Goal: Task Accomplishment & Management: Use online tool/utility

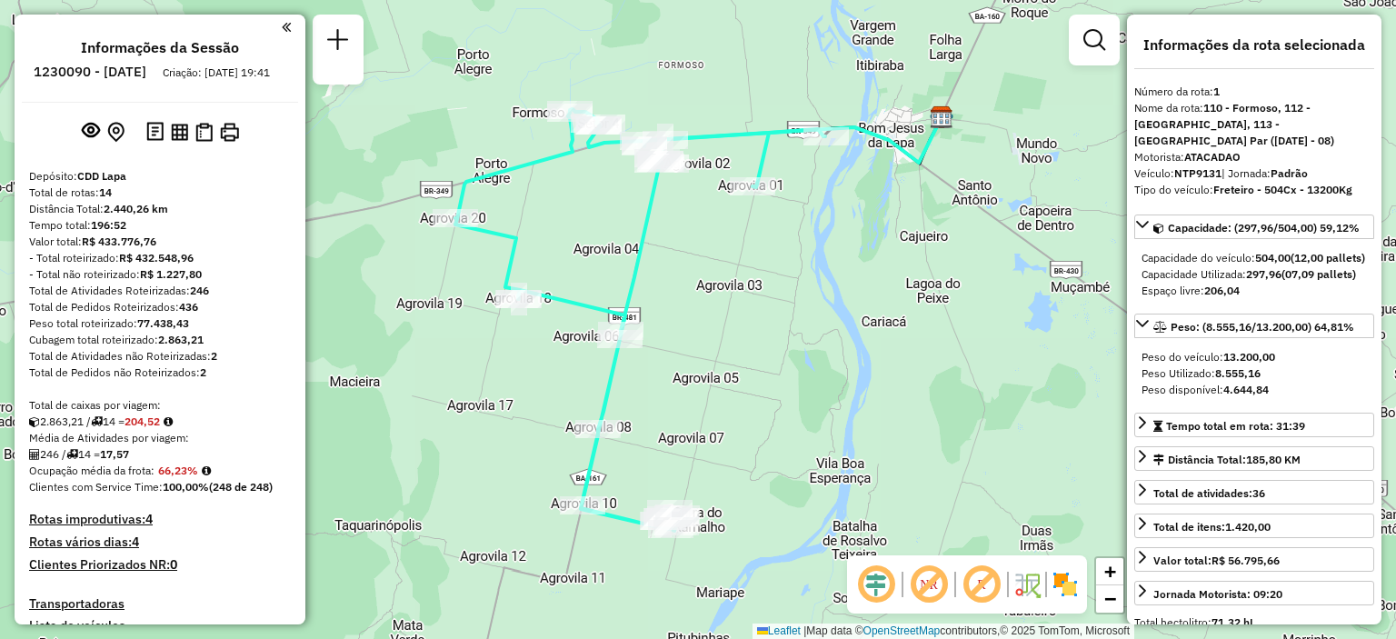
select select "**********"
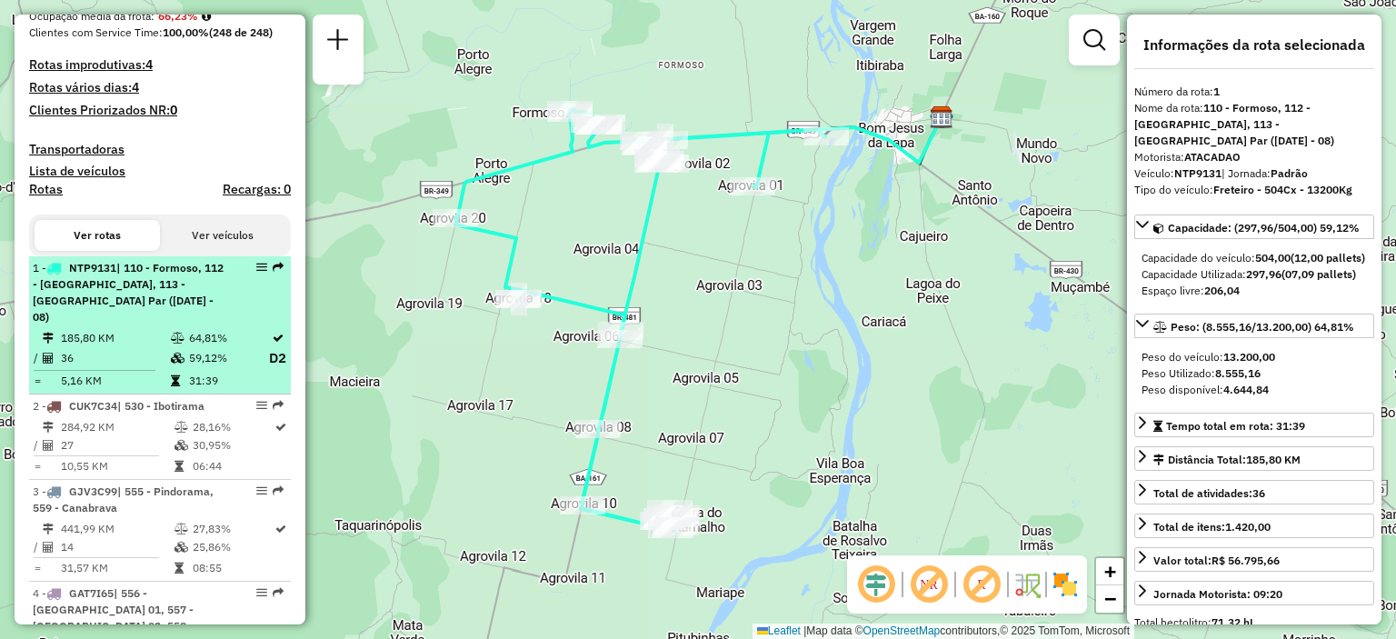
click at [152, 319] on span "| 110 - Formoso, 112 - [GEOGRAPHIC_DATA], 113 - [GEOGRAPHIC_DATA] Par ([DATE] -…" at bounding box center [128, 292] width 191 height 63
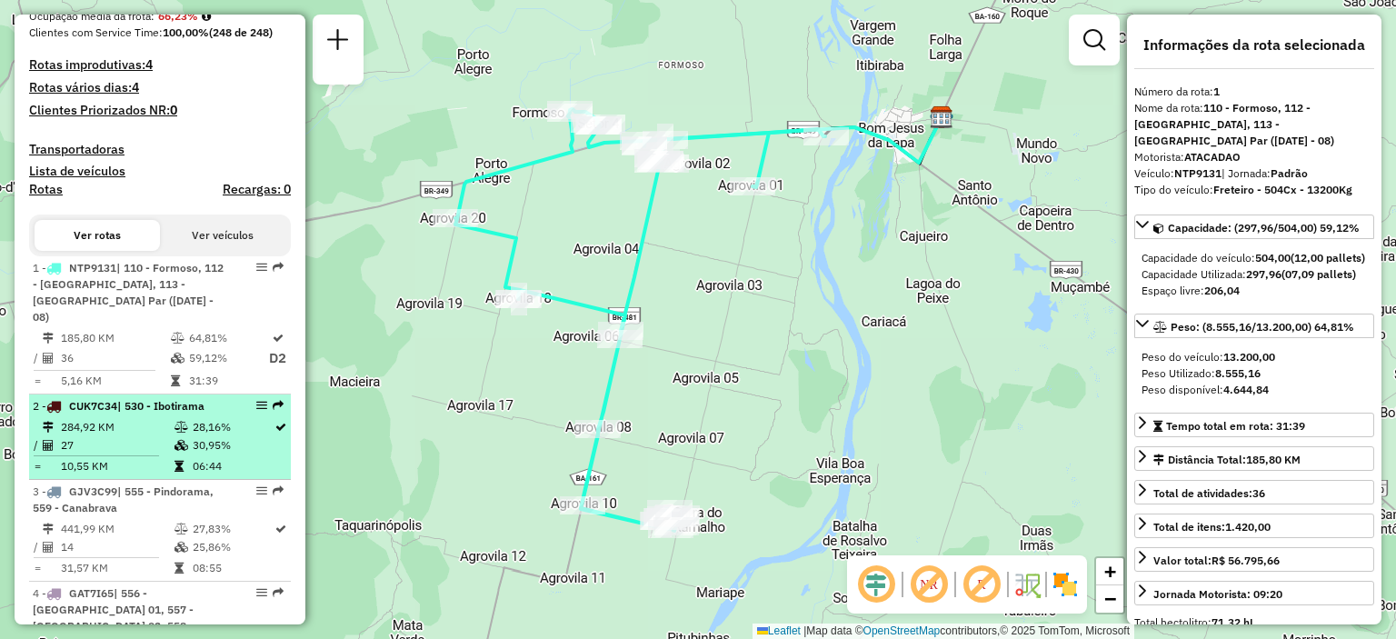
click at [207, 434] on td "28,16%" at bounding box center [233, 427] width 82 height 18
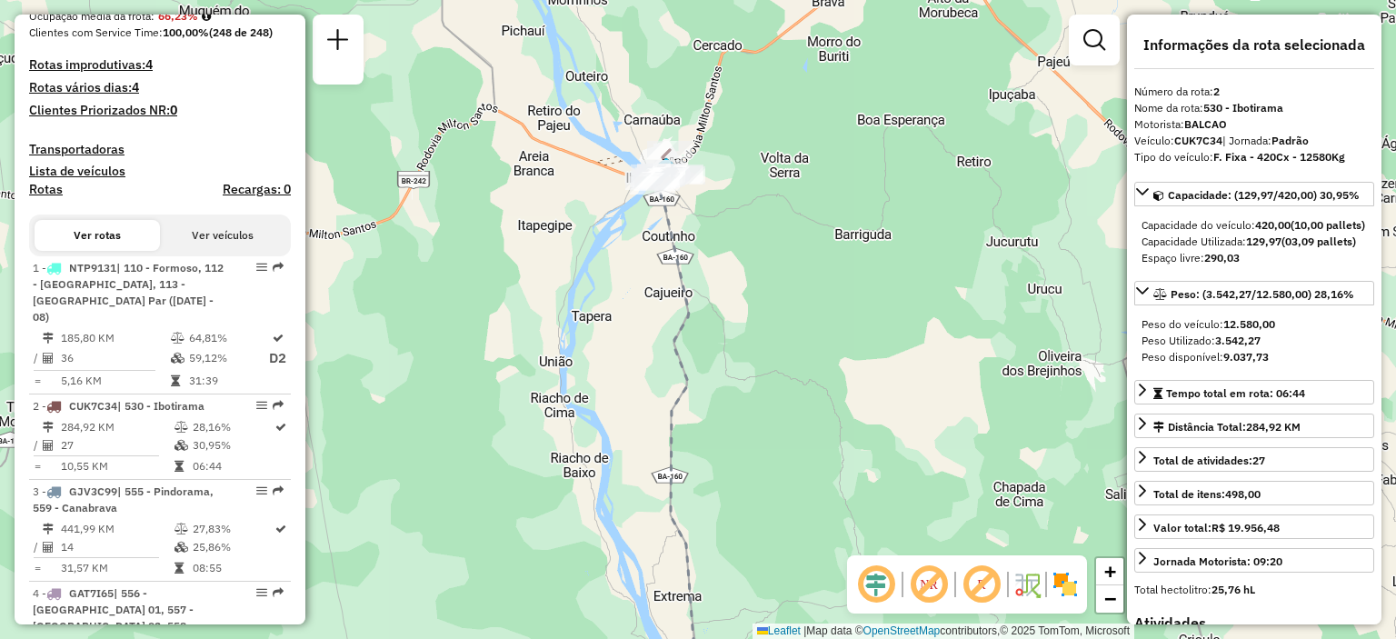
drag, startPoint x: 658, startPoint y: 107, endPoint x: 739, endPoint y: 275, distance: 186.6
click at [739, 275] on div "Janela de atendimento Grade de atendimento Capacidade Transportadoras Veículos …" at bounding box center [698, 319] width 1396 height 639
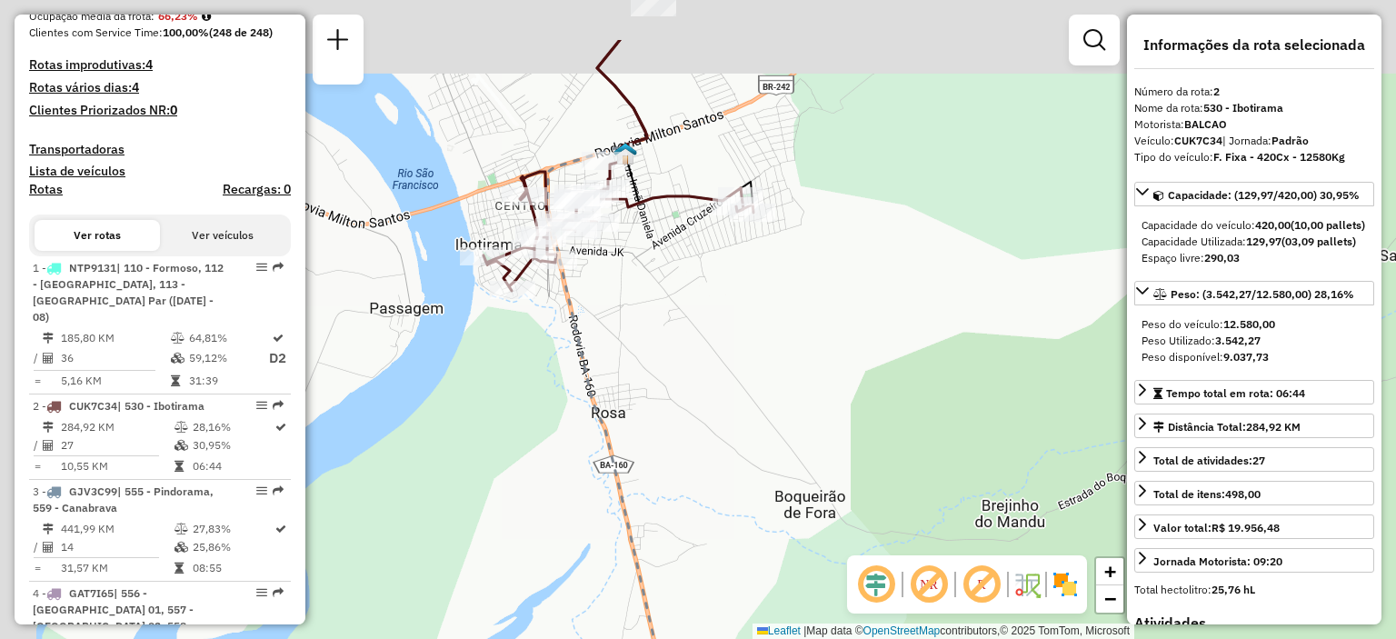
drag, startPoint x: 692, startPoint y: 224, endPoint x: 842, endPoint y: 316, distance: 177.1
click at [842, 316] on div "Janela de atendimento Grade de atendimento Capacidade Transportadoras Veículos …" at bounding box center [698, 319] width 1396 height 639
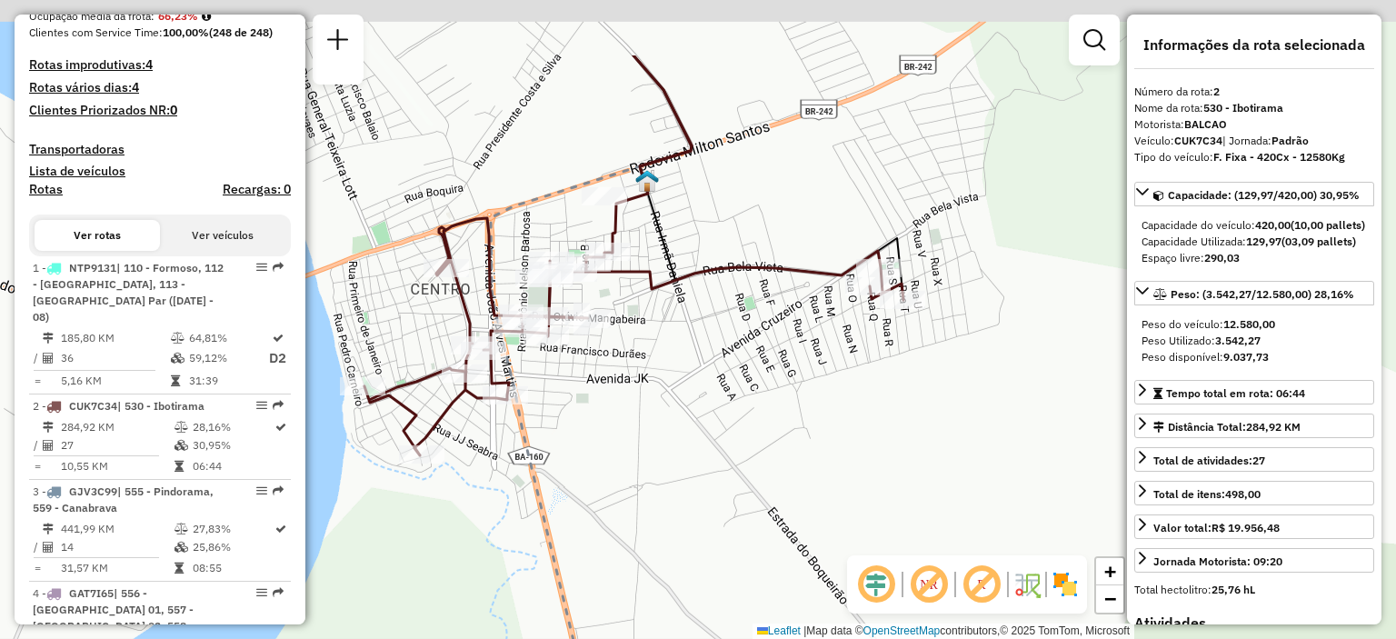
drag, startPoint x: 710, startPoint y: 288, endPoint x: 757, endPoint y: 364, distance: 89.0
click at [757, 364] on div "Janela de atendimento Grade de atendimento Capacidade Transportadoras Veículos …" at bounding box center [698, 319] width 1396 height 639
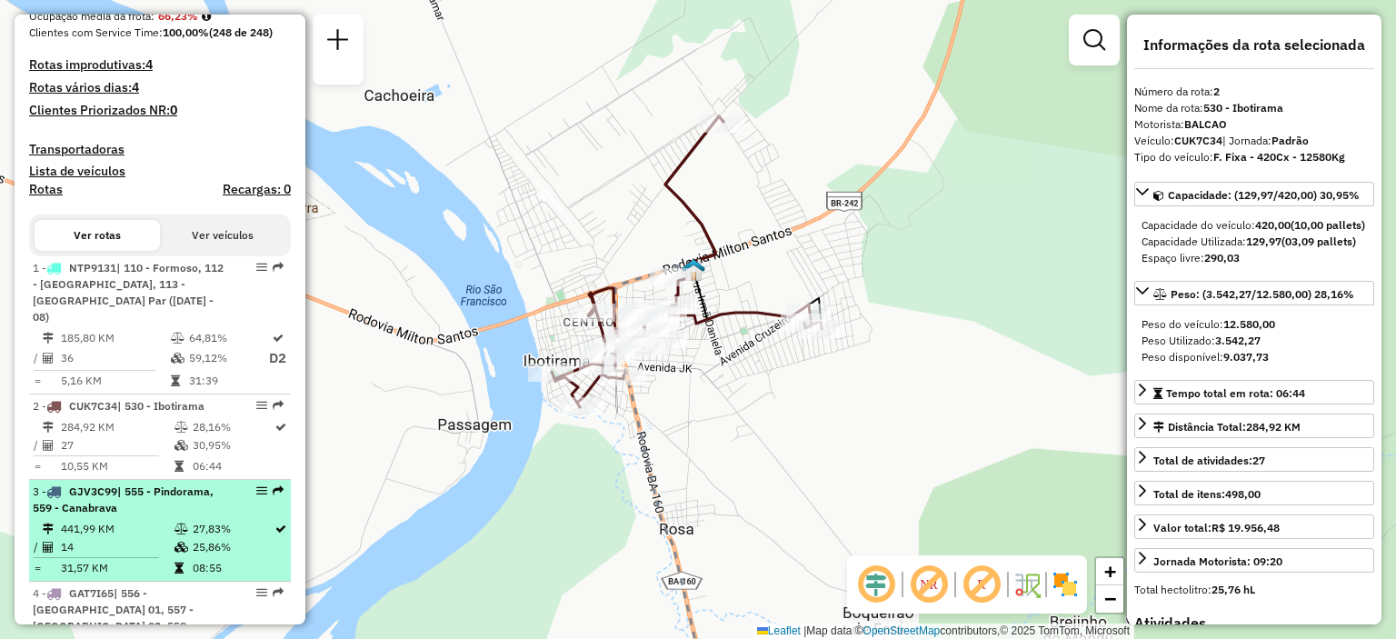
click at [174, 517] on li "3 - GJV3C99 | 555 - Pindorama, 559 - Canabrava 441,99 KM 27,83% / 14 25,86% = 3…" at bounding box center [160, 531] width 262 height 102
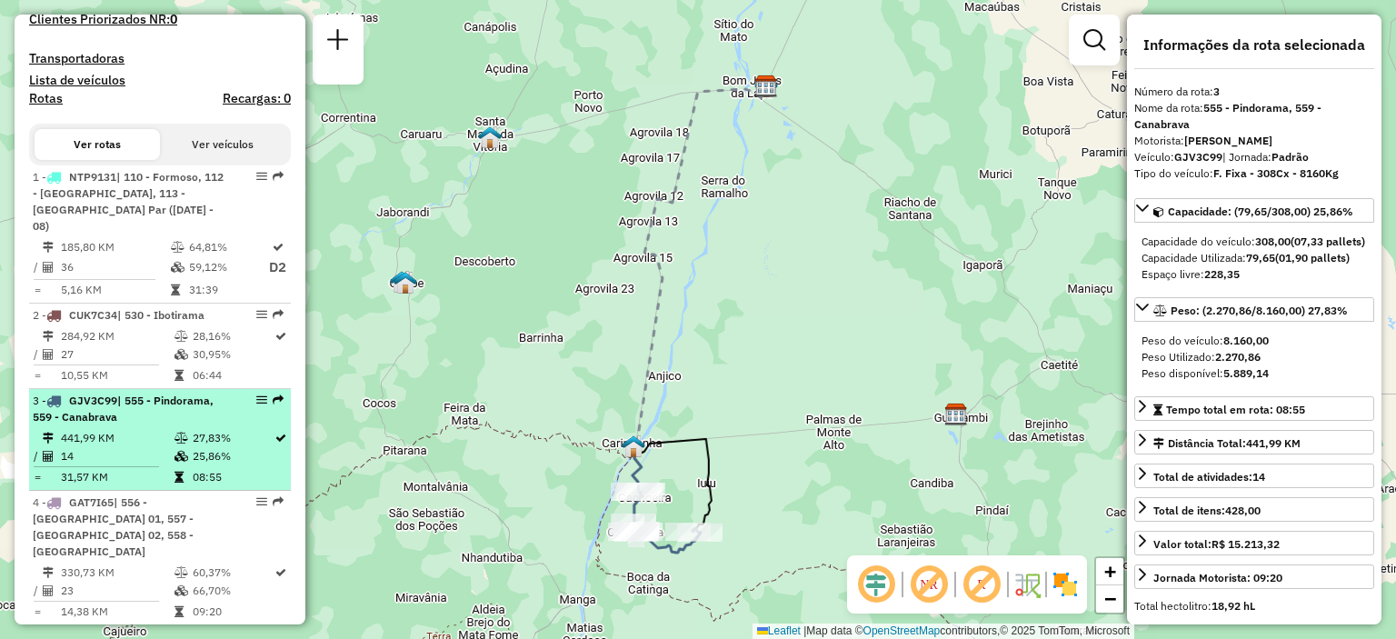
scroll to position [636, 0]
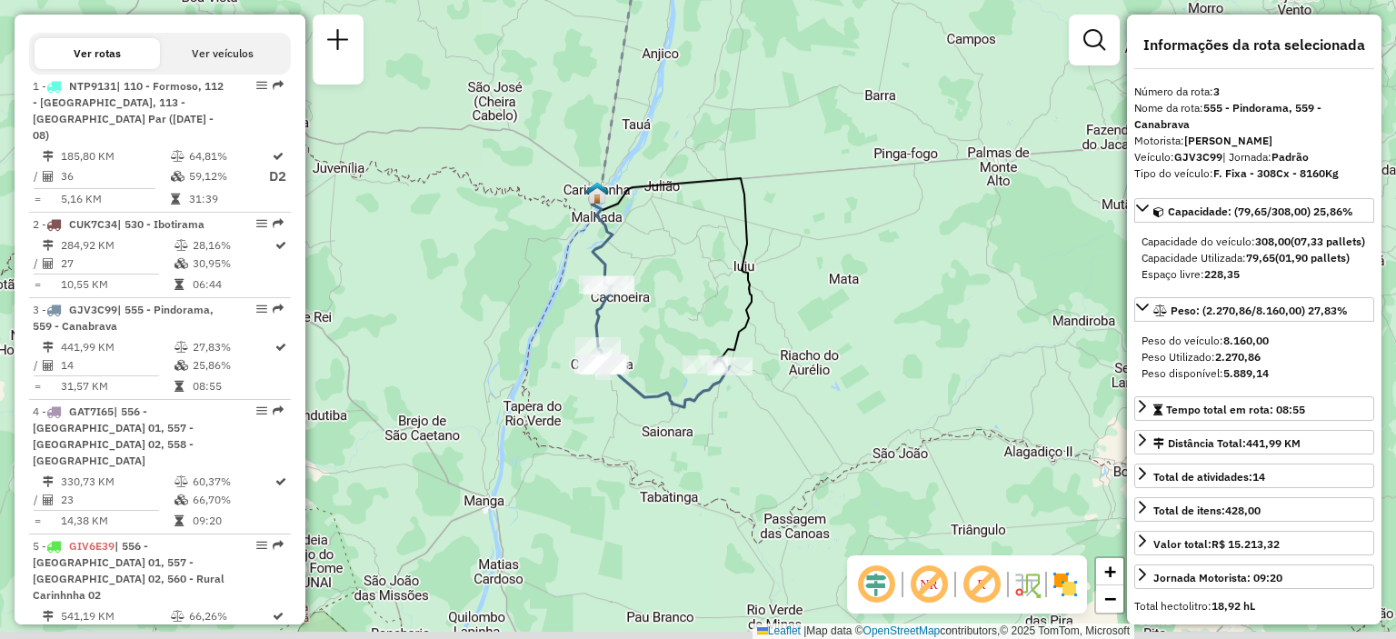
drag, startPoint x: 617, startPoint y: 486, endPoint x: 535, endPoint y: 261, distance: 239.8
click at [535, 261] on div "Janela de atendimento Grade de atendimento Capacidade Transportadoras Veículos …" at bounding box center [698, 319] width 1396 height 639
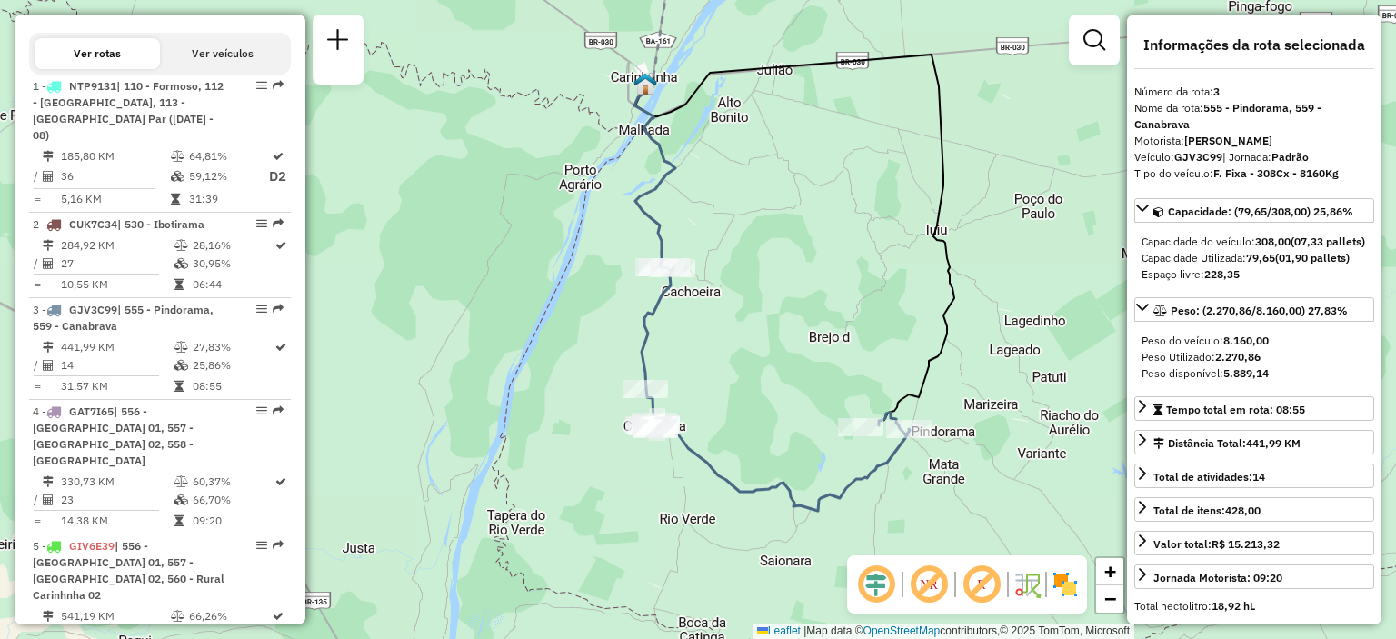
drag, startPoint x: 579, startPoint y: 317, endPoint x: 565, endPoint y: 339, distance: 25.7
click at [565, 339] on div "Janela de atendimento Grade de atendimento Capacidade Transportadoras Veículos …" at bounding box center [698, 319] width 1396 height 639
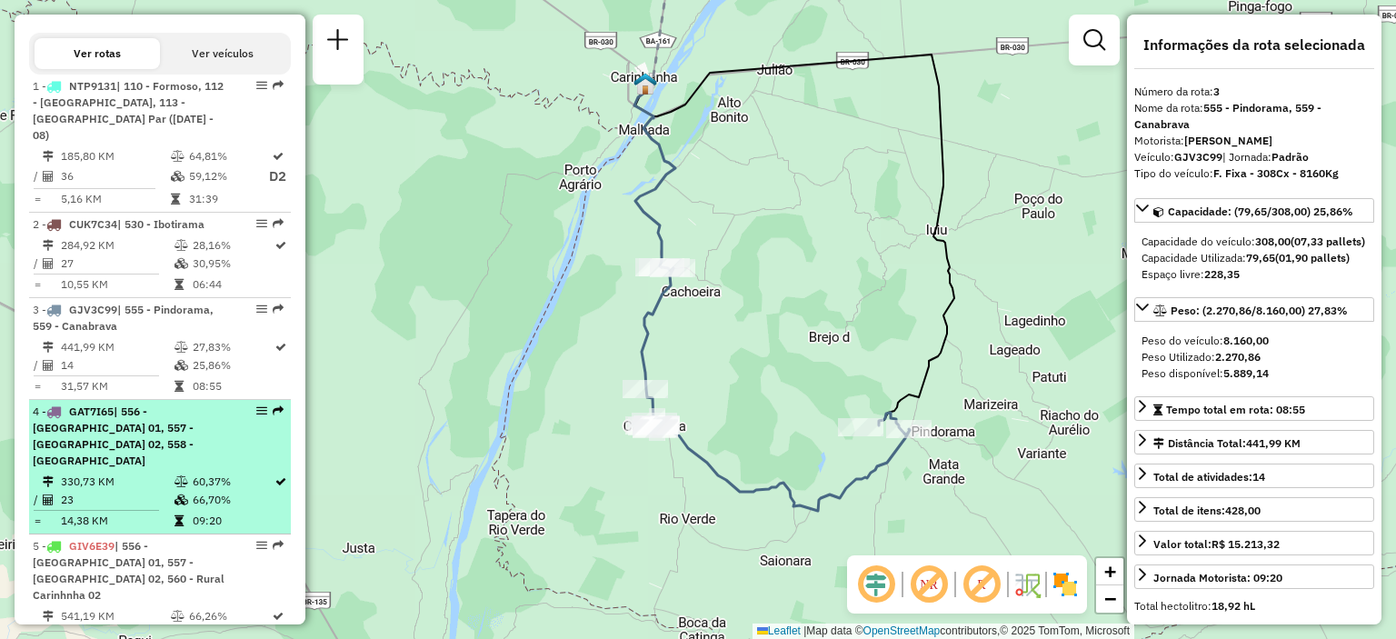
click at [137, 422] on span "| 556 - [GEOGRAPHIC_DATA] 01, 557 - [GEOGRAPHIC_DATA] 02, 558 - [GEOGRAPHIC_DAT…" at bounding box center [113, 435] width 161 height 63
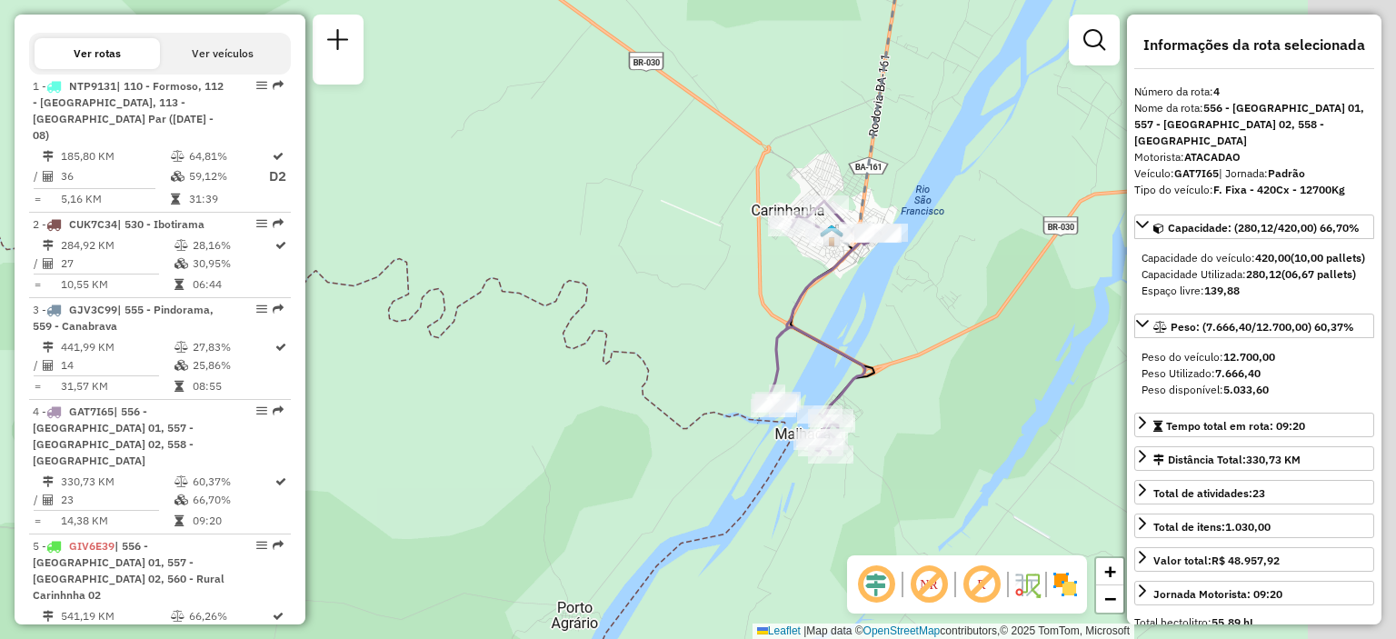
drag, startPoint x: 696, startPoint y: 448, endPoint x: 513, endPoint y: 457, distance: 183.8
click at [513, 457] on div "Janela de atendimento Grade de atendimento Capacidade Transportadoras Veículos …" at bounding box center [698, 319] width 1396 height 639
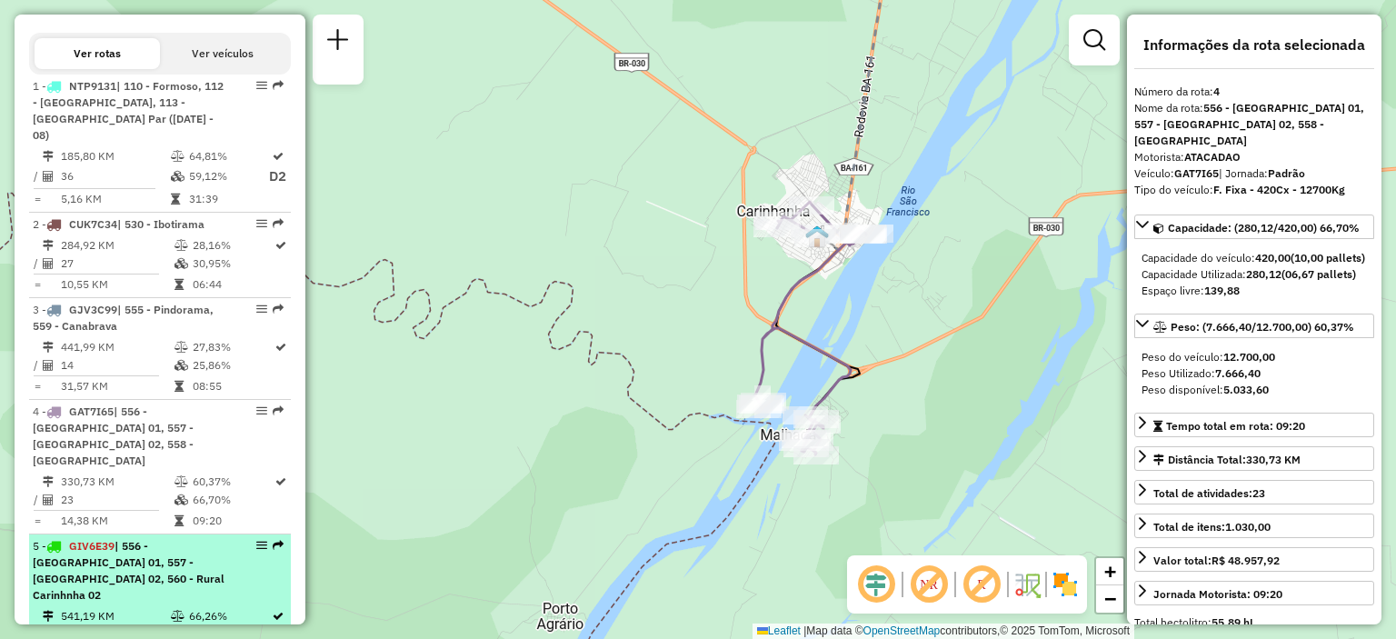
click at [145, 544] on span "| 556 - [GEOGRAPHIC_DATA] 01, 557 - [GEOGRAPHIC_DATA] 02, 560 - Rural Carinhnha…" at bounding box center [129, 570] width 192 height 63
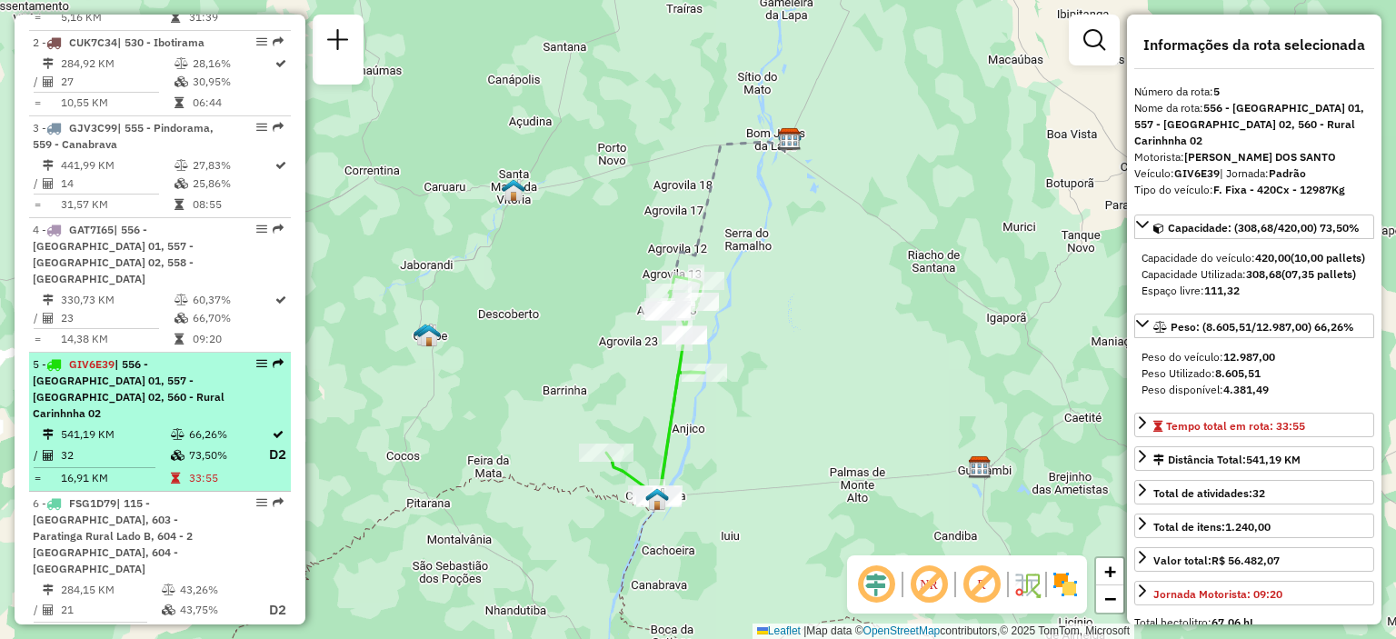
scroll to position [909, 0]
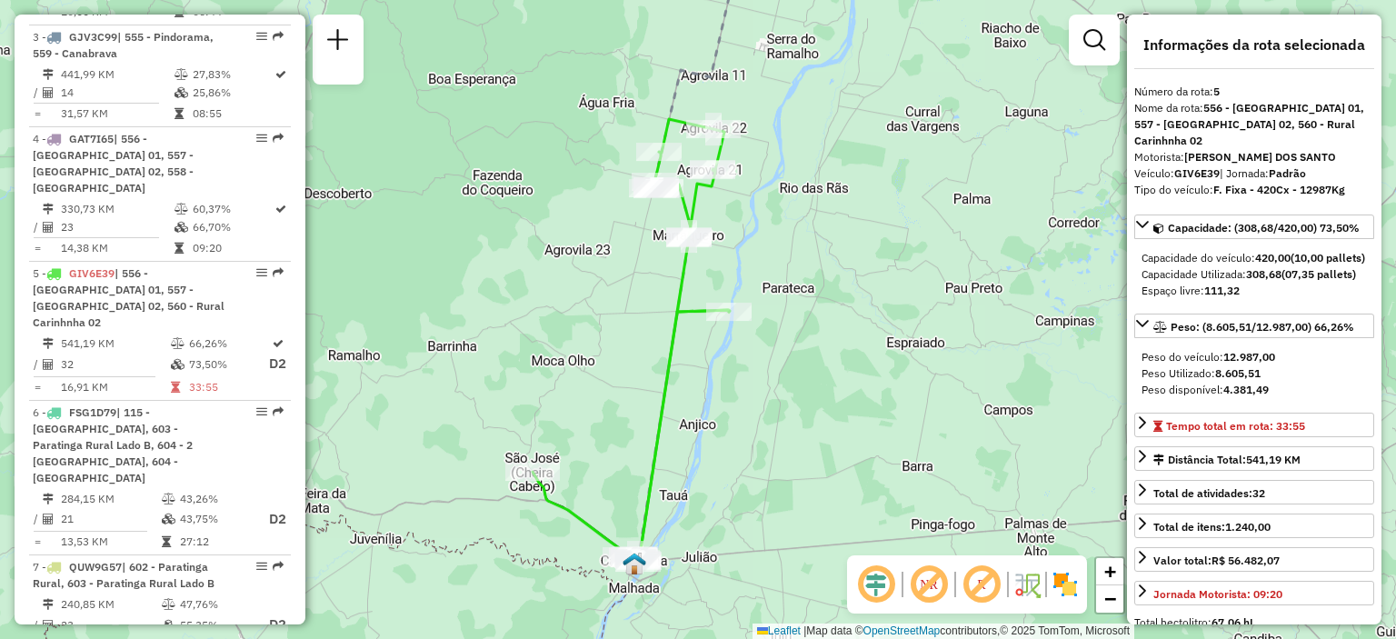
drag, startPoint x: 781, startPoint y: 443, endPoint x: 801, endPoint y: 384, distance: 61.5
click at [801, 384] on div "Janela de atendimento Grade de atendimento Capacidade Transportadoras Veículos …" at bounding box center [698, 319] width 1396 height 639
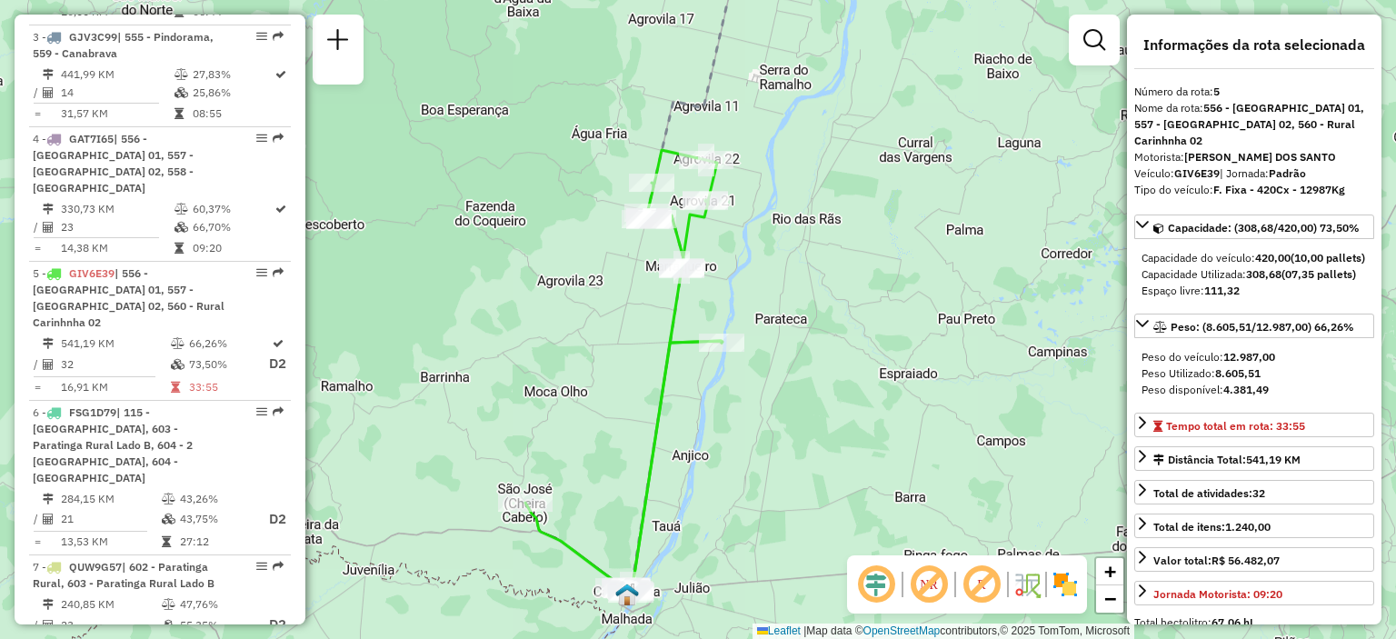
drag, startPoint x: 769, startPoint y: 145, endPoint x: 760, endPoint y: 184, distance: 40.1
click at [760, 184] on div "Janela de atendimento Grade de atendimento Capacidade Transportadoras Veículos …" at bounding box center [698, 319] width 1396 height 639
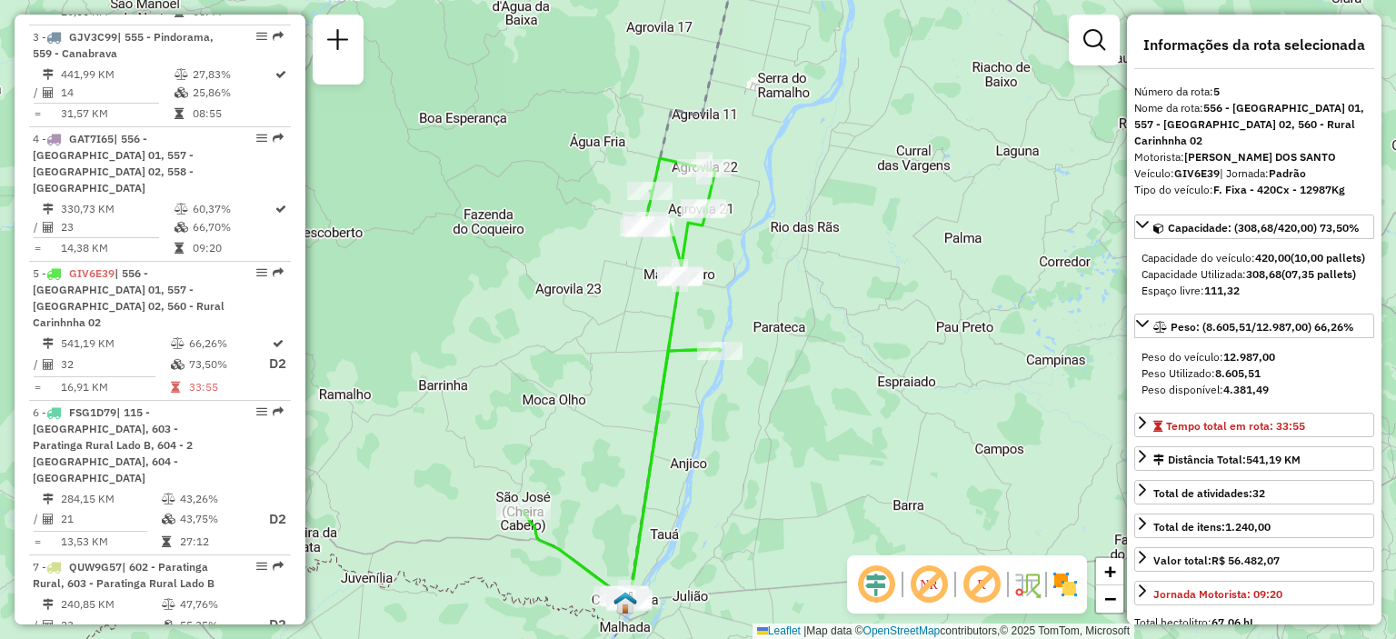
click at [344, 468] on div "Janela de atendimento Grade de atendimento Capacidade Transportadoras Veículos …" at bounding box center [698, 319] width 1396 height 639
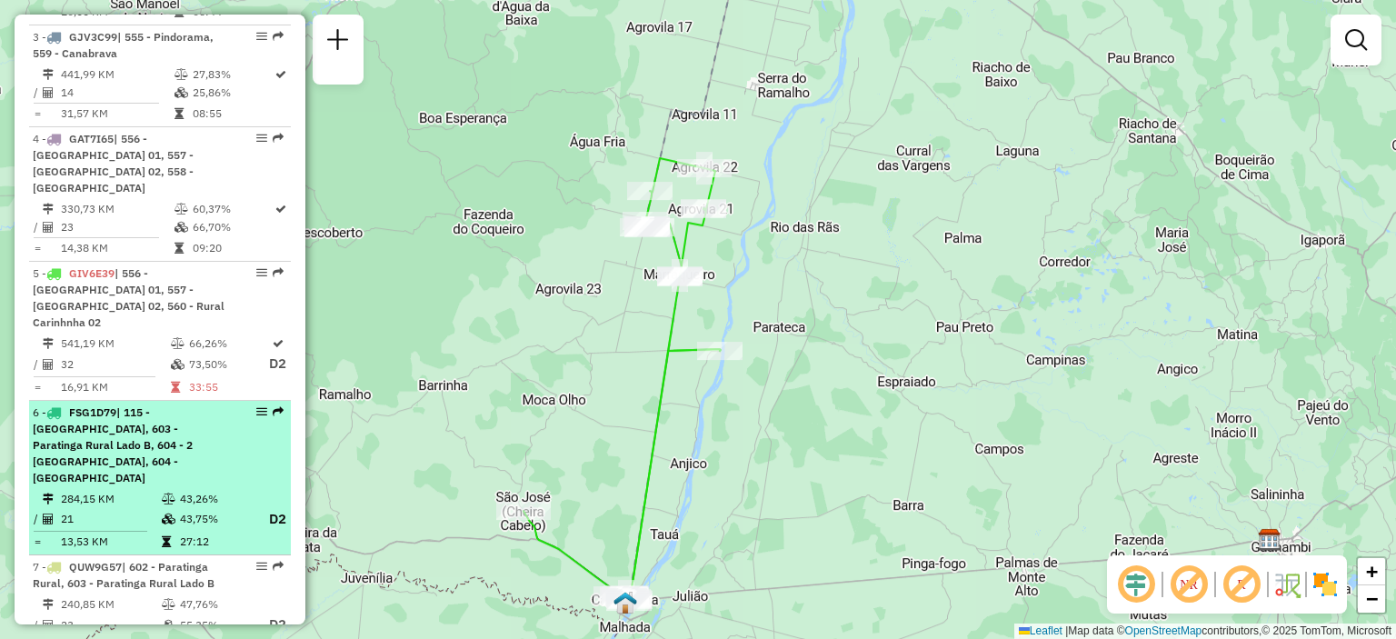
click at [152, 404] on div "6 - FSG1D79 | 115 - Paratinga, 603 - [GEOGRAPHIC_DATA], 604 - 2 [GEOGRAPHIC_DAT…" at bounding box center [129, 445] width 193 height 82
select select "**********"
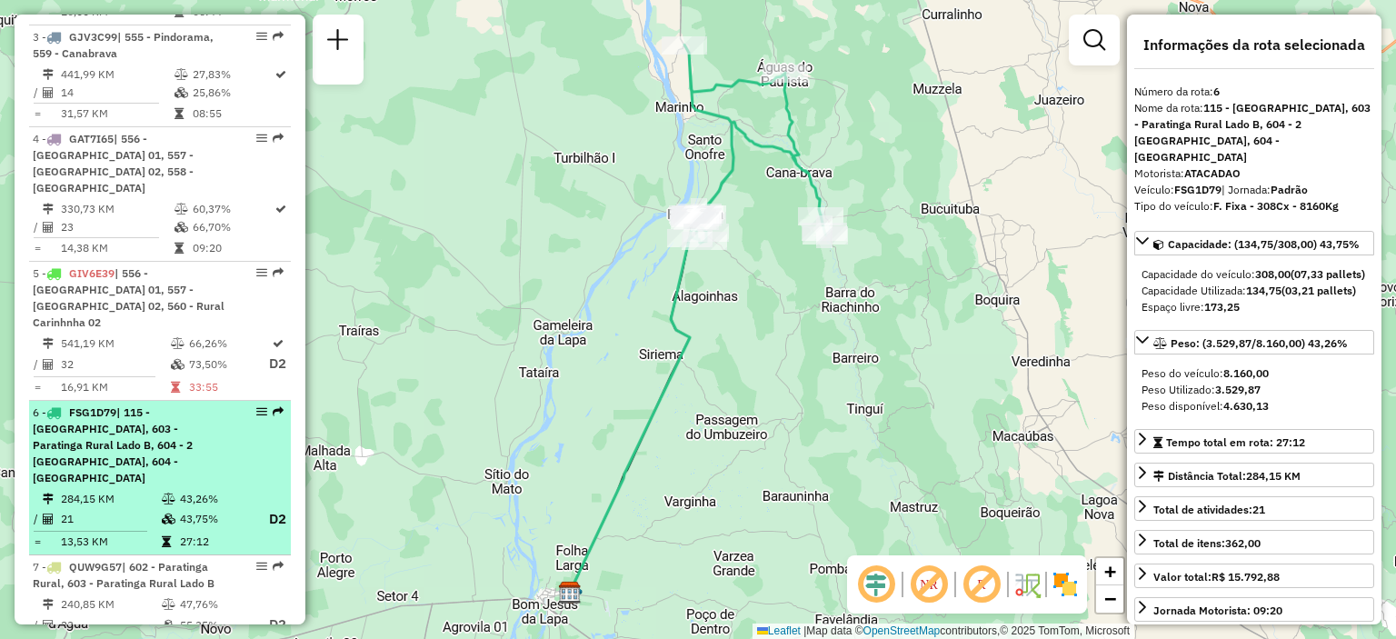
scroll to position [1000, 0]
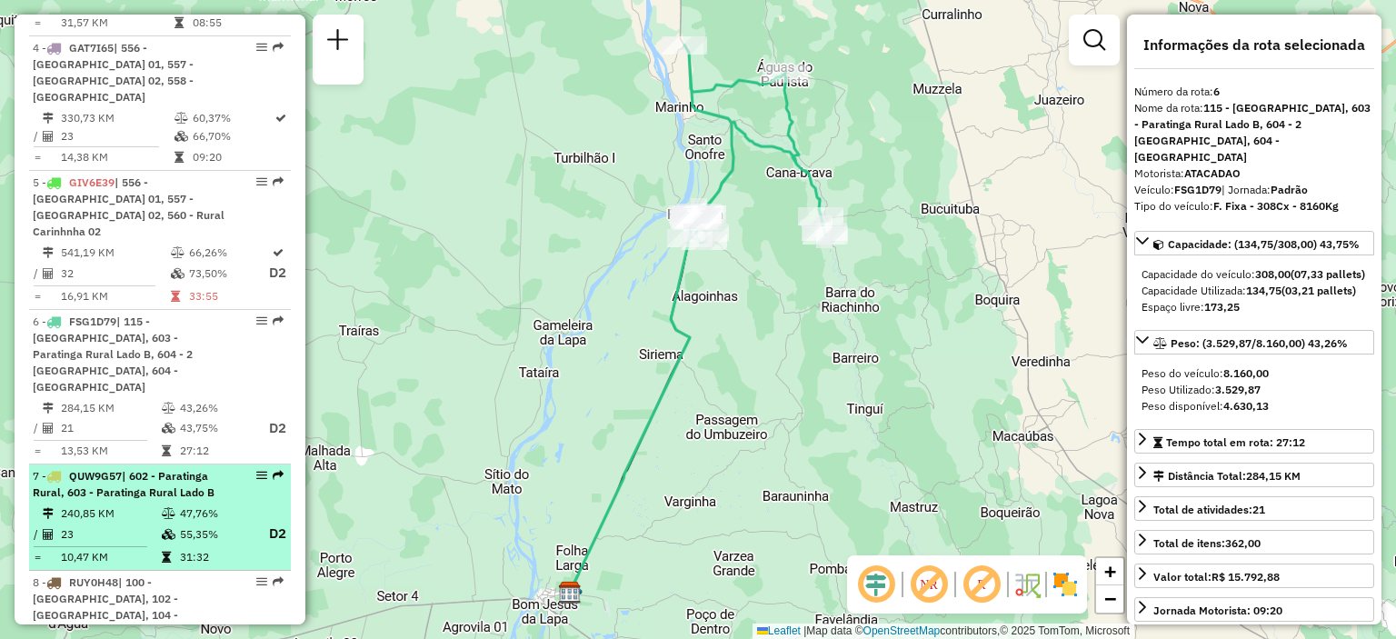
click at [143, 469] on span "| 602 - Paratinga Rural, 603 - Paratinga Rural Lado B" at bounding box center [124, 484] width 182 height 30
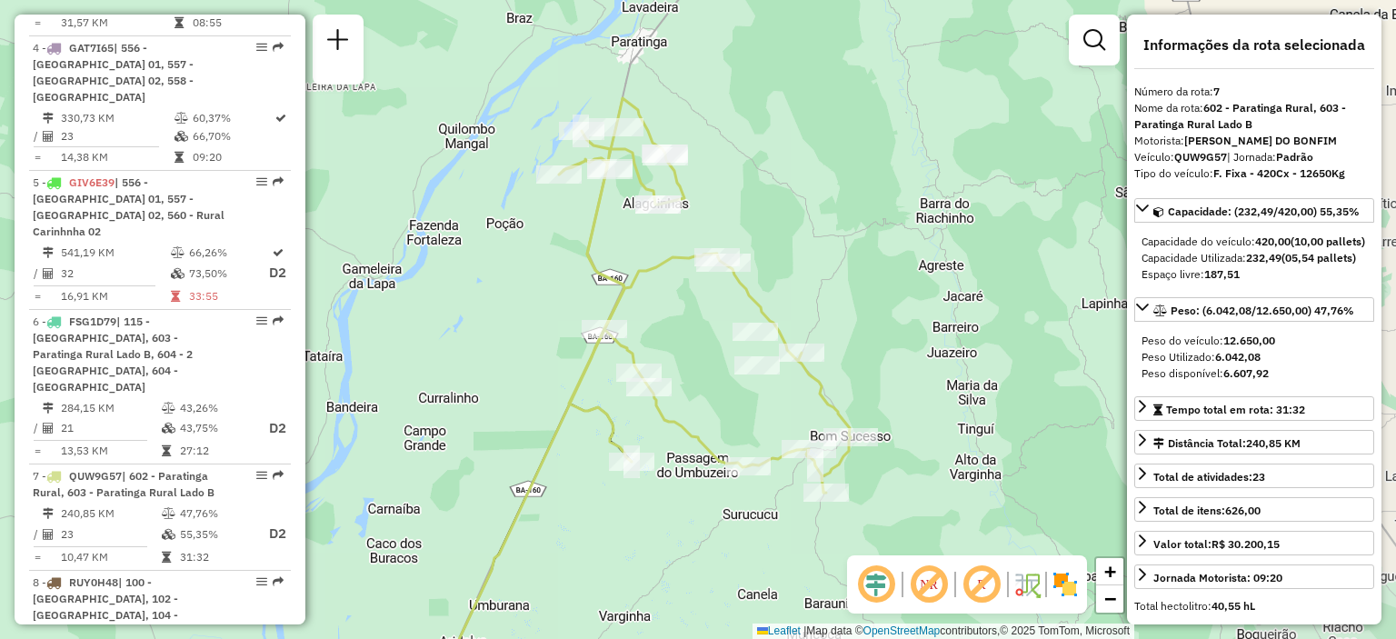
drag, startPoint x: 686, startPoint y: 267, endPoint x: 496, endPoint y: 254, distance: 190.4
click at [496, 254] on div "Janela de atendimento Grade de atendimento Capacidade Transportadoras Veículos …" at bounding box center [698, 319] width 1396 height 639
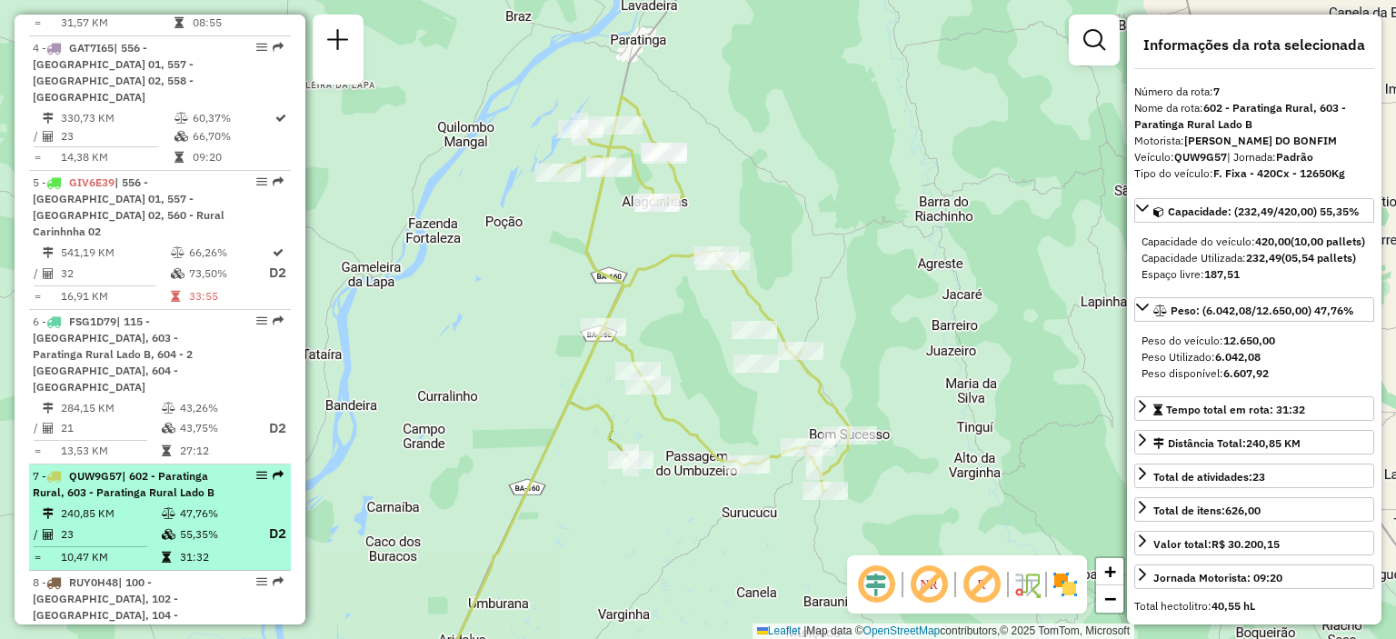
scroll to position [1091, 0]
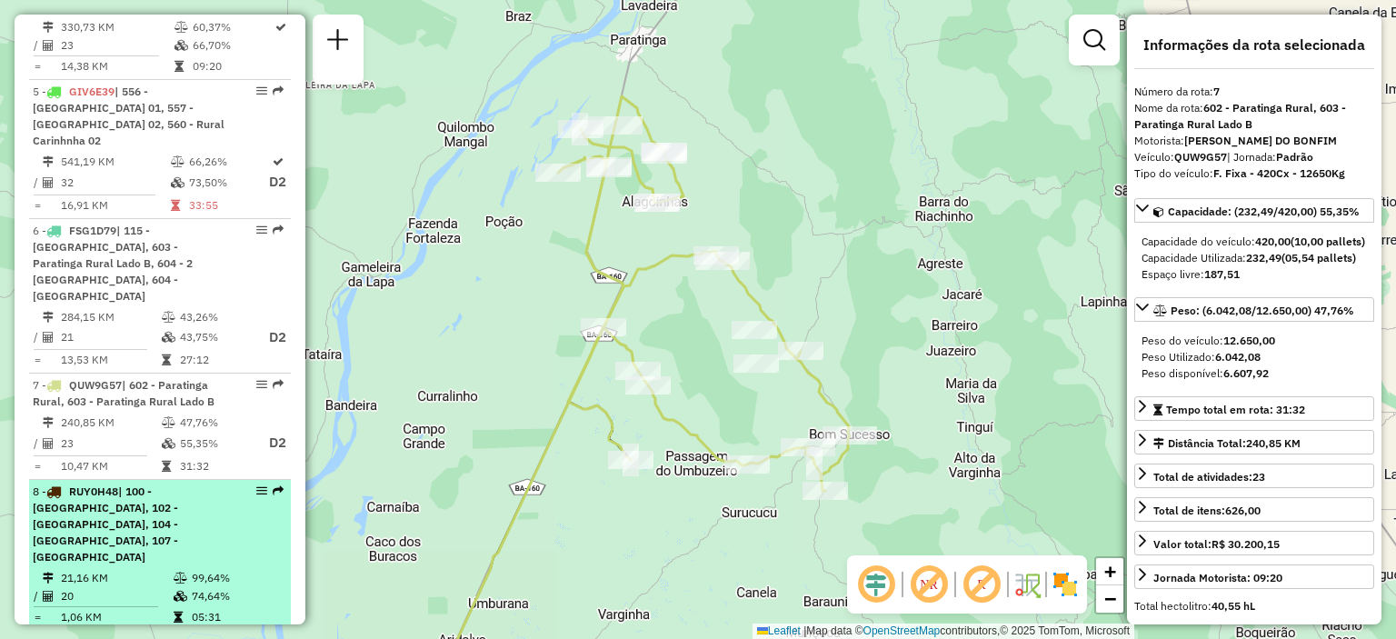
click at [136, 483] on div "8 - RUY0H48 | 100 - [GEOGRAPHIC_DATA], 102 - [GEOGRAPHIC_DATA], 104 - [GEOGRAPH…" at bounding box center [129, 524] width 193 height 82
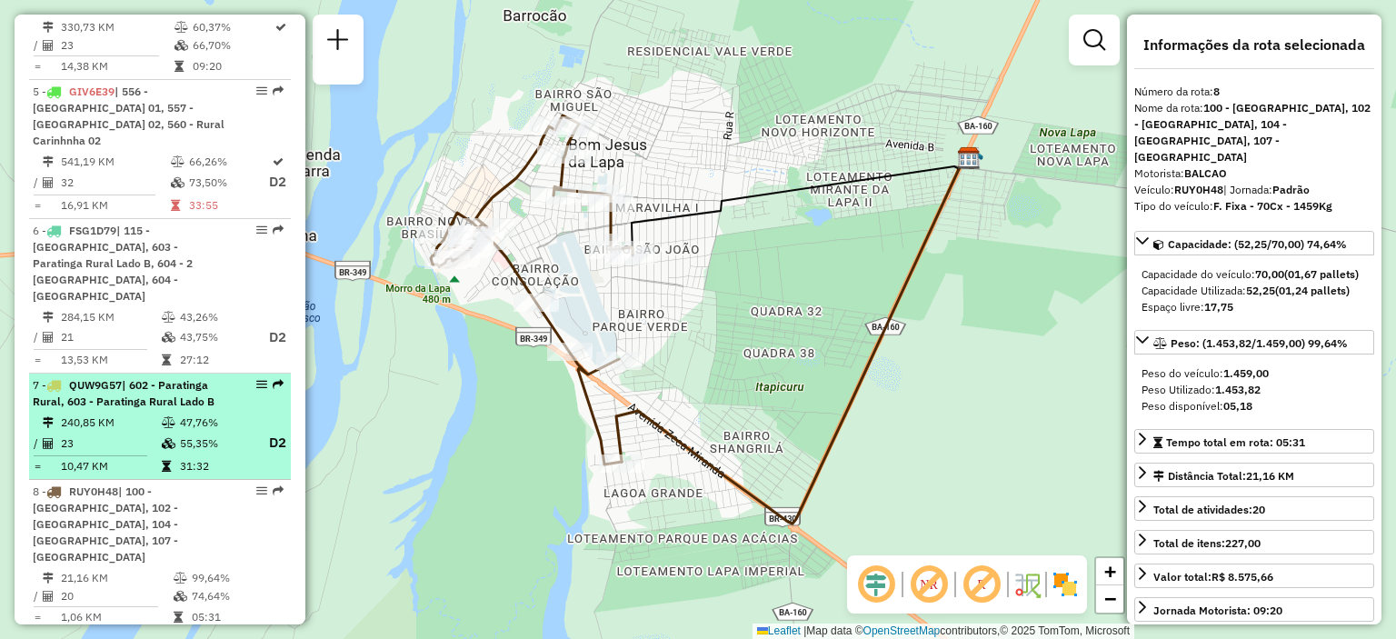
scroll to position [1181, 0]
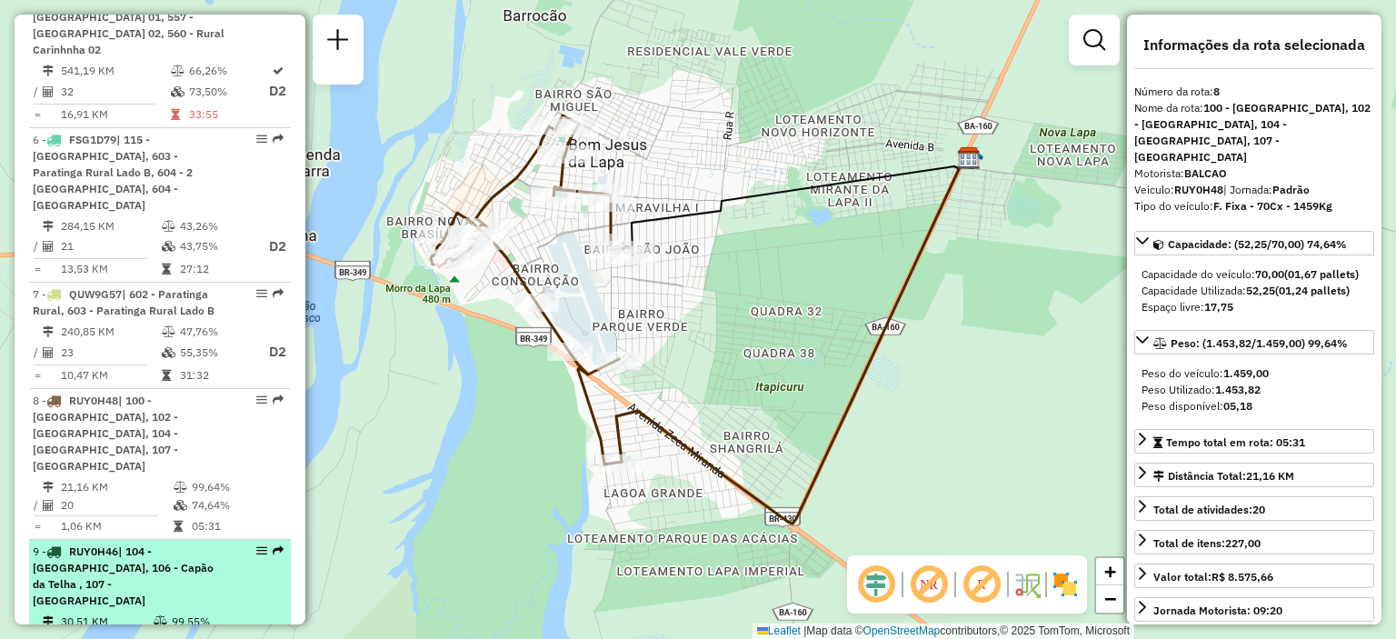
click at [160, 543] on div "9 - RUY0H46 | 104 - [GEOGRAPHIC_DATA], 106 - [GEOGRAPHIC_DATA] , 107 - [GEOGRAP…" at bounding box center [129, 575] width 193 height 65
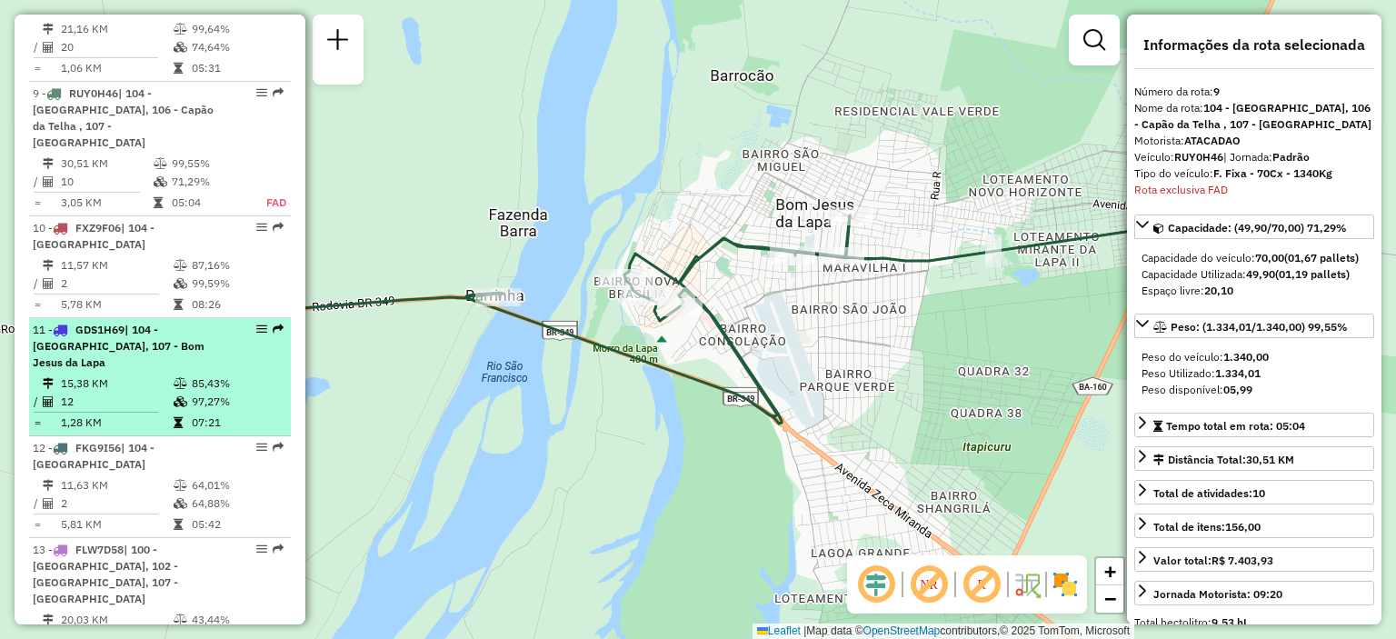
scroll to position [1549, 0]
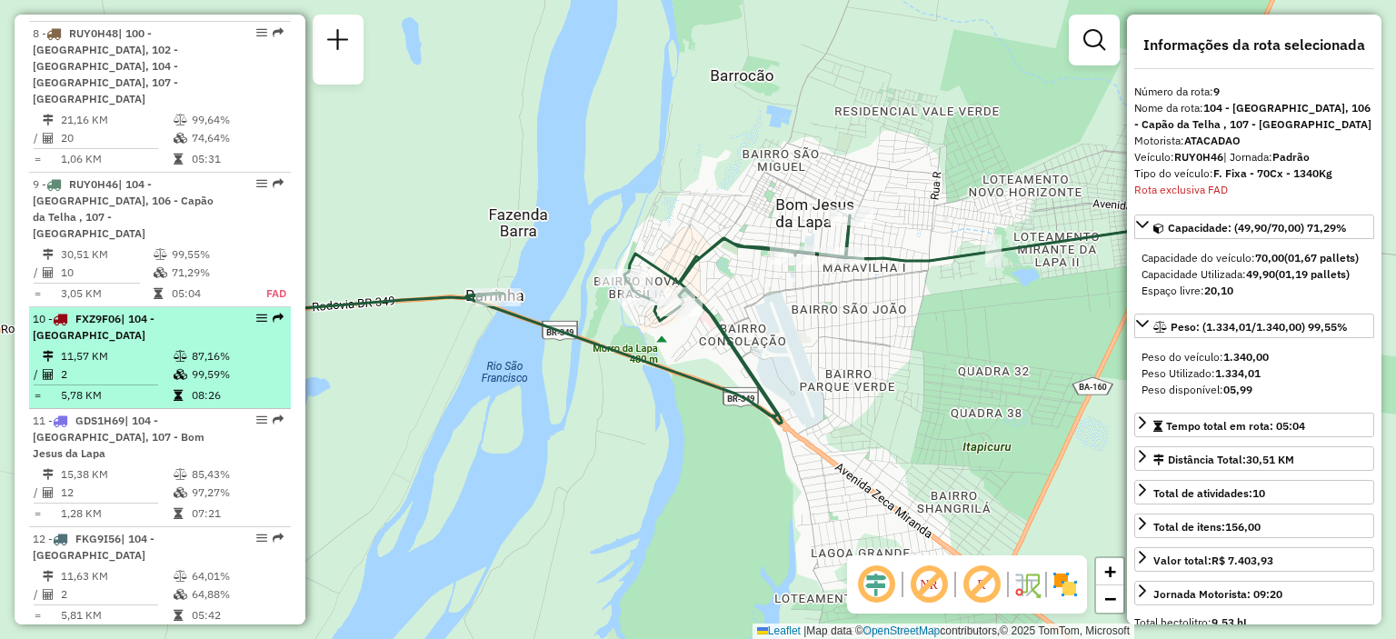
click at [137, 347] on td "11,57 KM" at bounding box center [116, 356] width 113 height 18
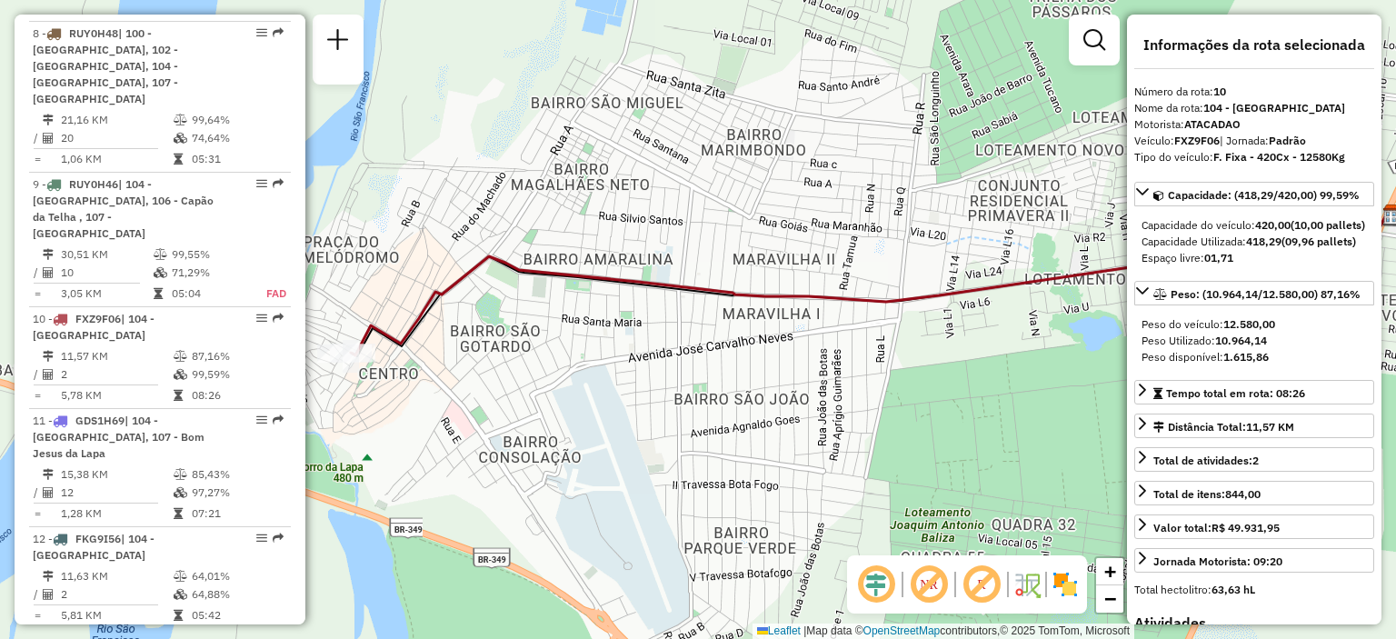
drag, startPoint x: 454, startPoint y: 232, endPoint x: 633, endPoint y: 194, distance: 183.1
click at [633, 194] on div "Janela de atendimento Grade de atendimento Capacidade Transportadoras Veículos …" at bounding box center [698, 319] width 1396 height 639
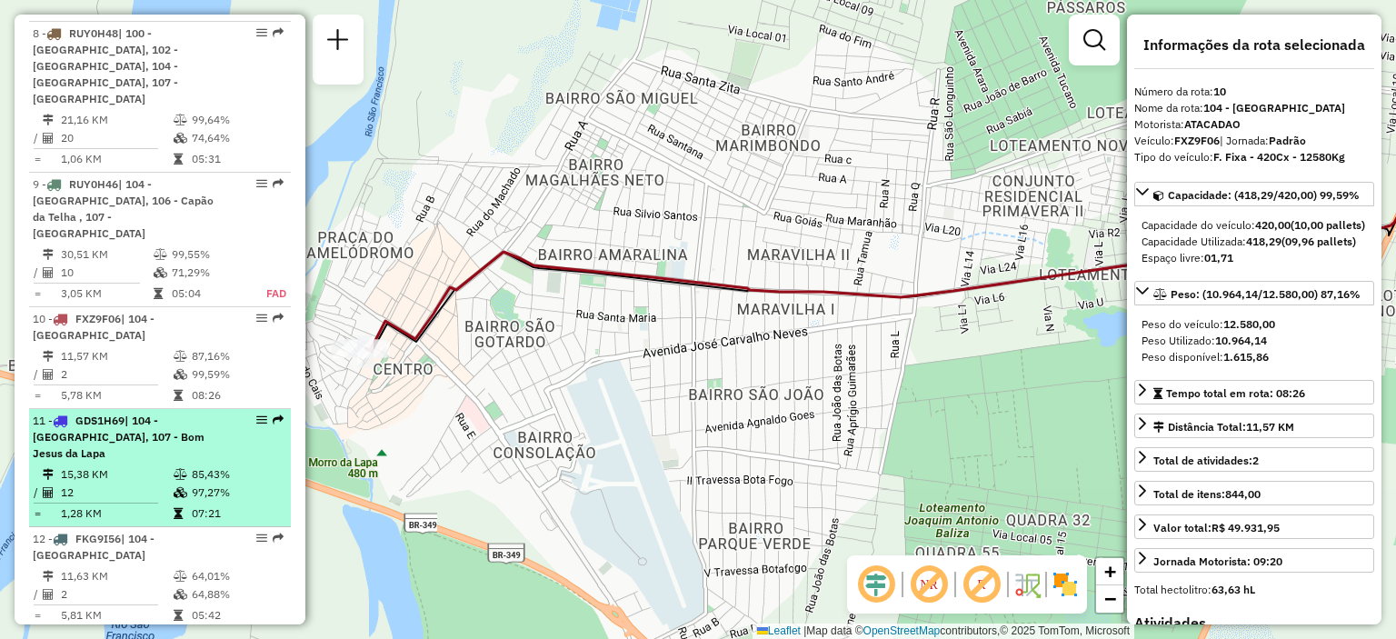
click at [130, 413] on div "11 - GDS1H69 | 104 - [GEOGRAPHIC_DATA], 107 - [GEOGRAPHIC_DATA]" at bounding box center [129, 437] width 193 height 49
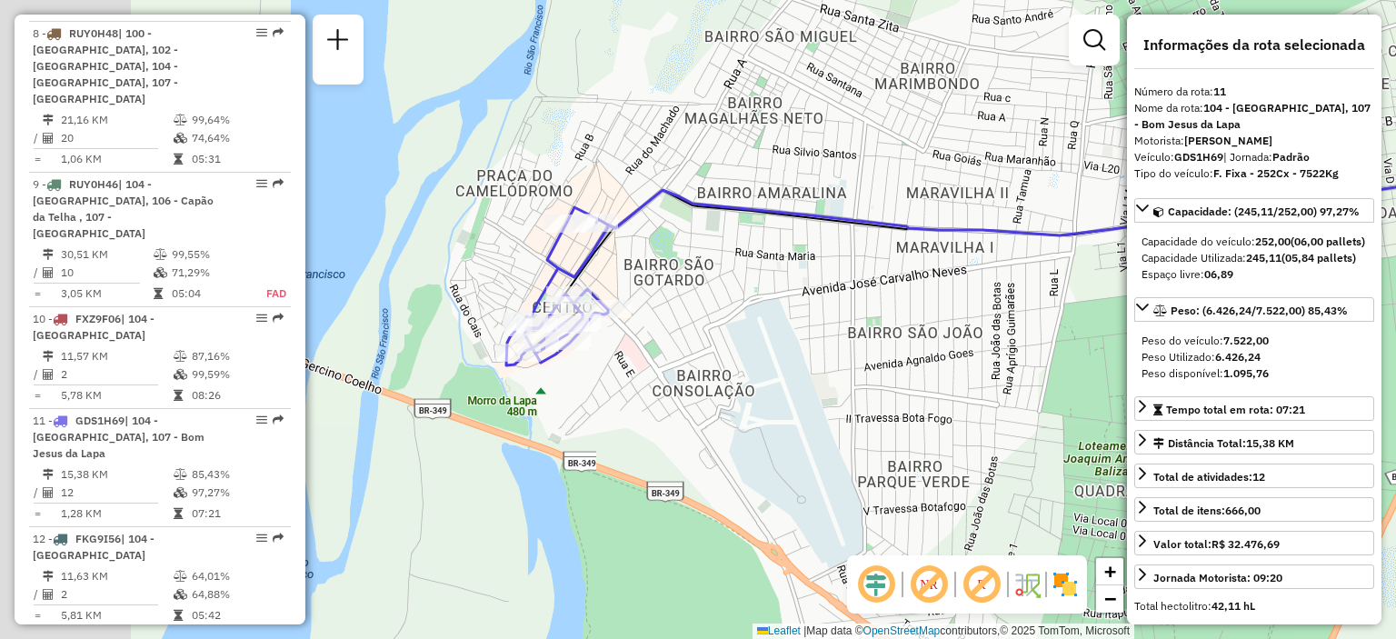
drag, startPoint x: 458, startPoint y: 327, endPoint x: 763, endPoint y: 275, distance: 309.7
click at [782, 265] on div "Janela de atendimento Grade de atendimento Capacidade Transportadoras Veículos …" at bounding box center [698, 319] width 1396 height 639
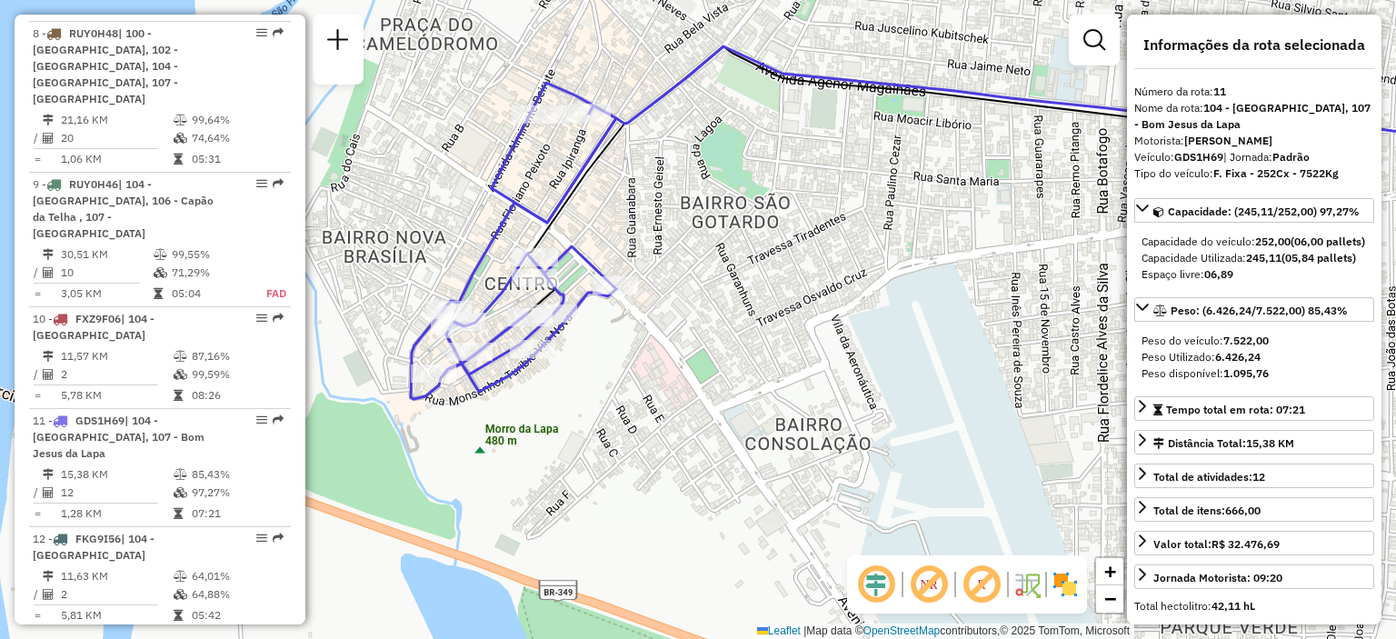
drag, startPoint x: 615, startPoint y: 244, endPoint x: 669, endPoint y: 266, distance: 57.9
click at [669, 266] on div "Janela de atendimento Grade de atendimento Capacidade Transportadoras Veículos …" at bounding box center [698, 319] width 1396 height 639
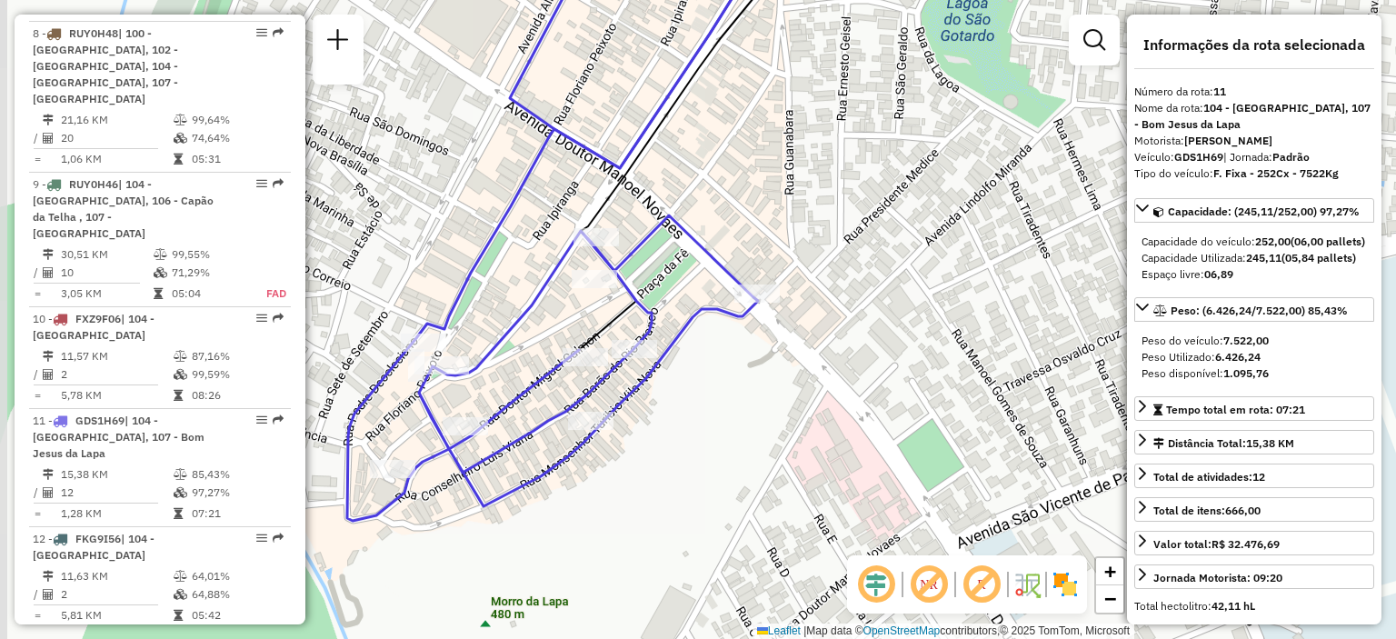
drag, startPoint x: 604, startPoint y: 235, endPoint x: 760, endPoint y: 206, distance: 158.1
click at [760, 206] on div "Janela de atendimento Grade de atendimento Capacidade Transportadoras Veículos …" at bounding box center [698, 319] width 1396 height 639
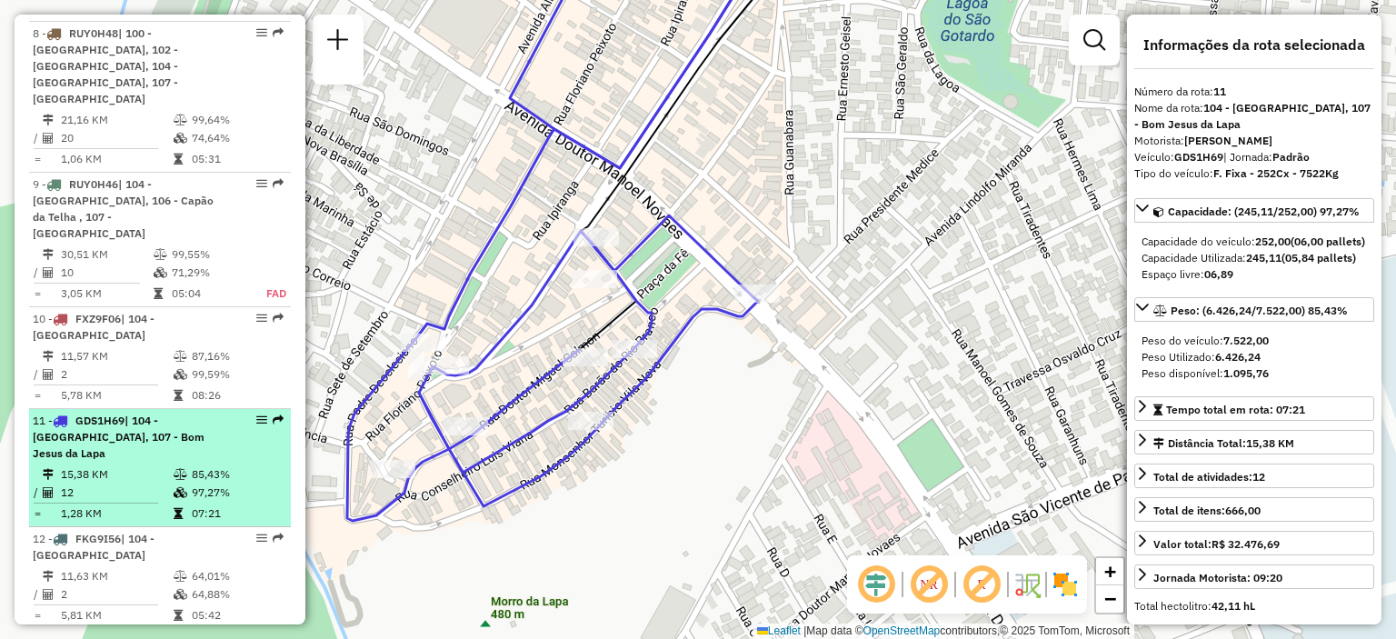
click at [203, 413] on div "11 - GDS1H69 | 104 - [GEOGRAPHIC_DATA], 107 - [GEOGRAPHIC_DATA]" at bounding box center [129, 437] width 193 height 49
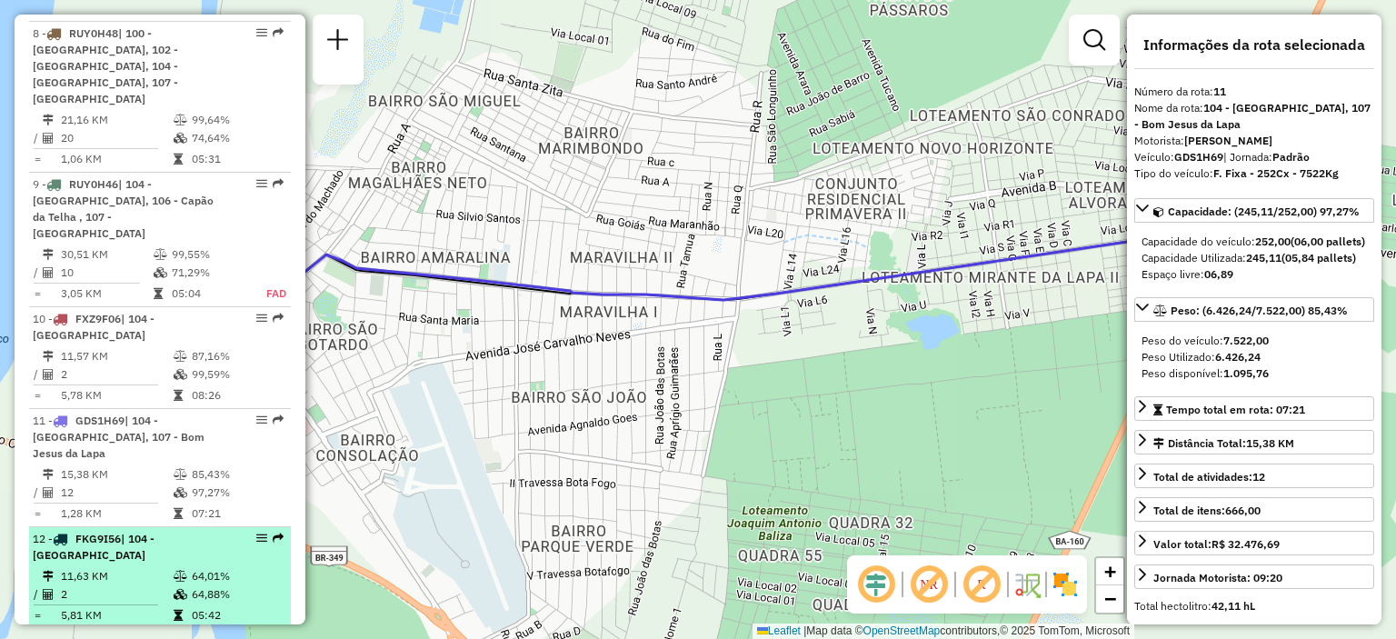
click at [134, 567] on td "11,63 KM" at bounding box center [116, 576] width 113 height 18
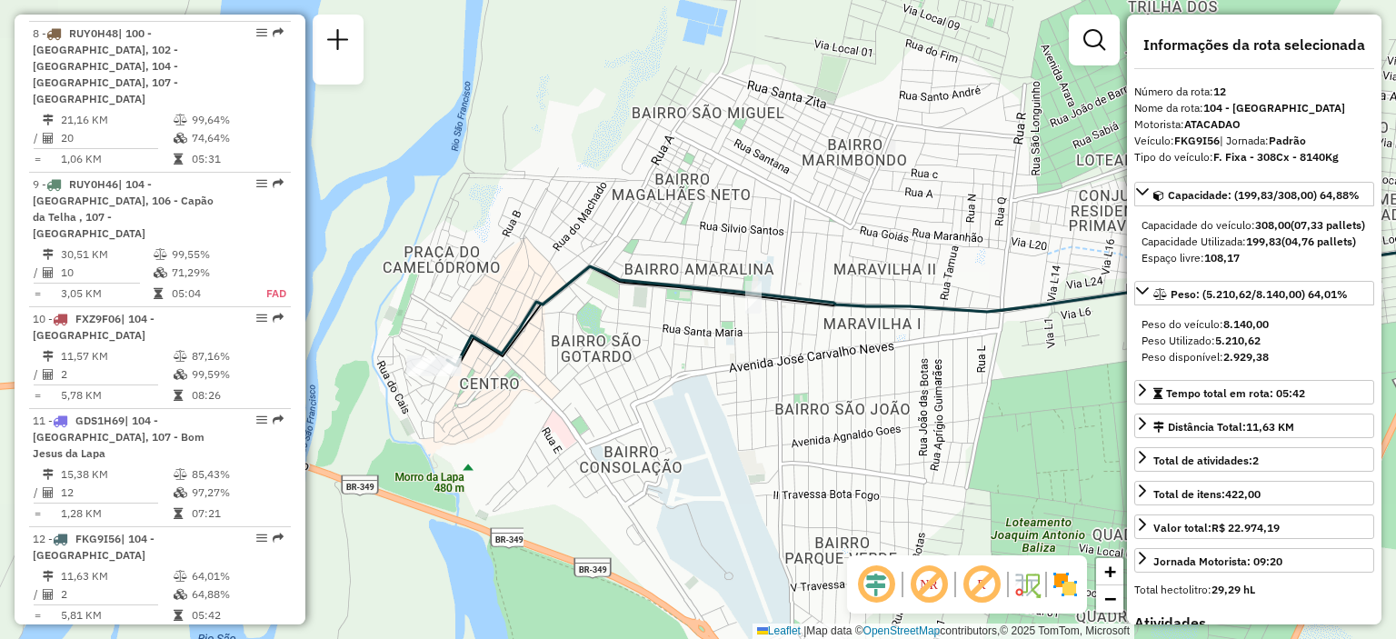
drag, startPoint x: 441, startPoint y: 374, endPoint x: 711, endPoint y: 348, distance: 271.1
click at [711, 348] on div "Janela de atendimento Grade de atendimento Capacidade Transportadoras Veículos …" at bounding box center [698, 319] width 1396 height 639
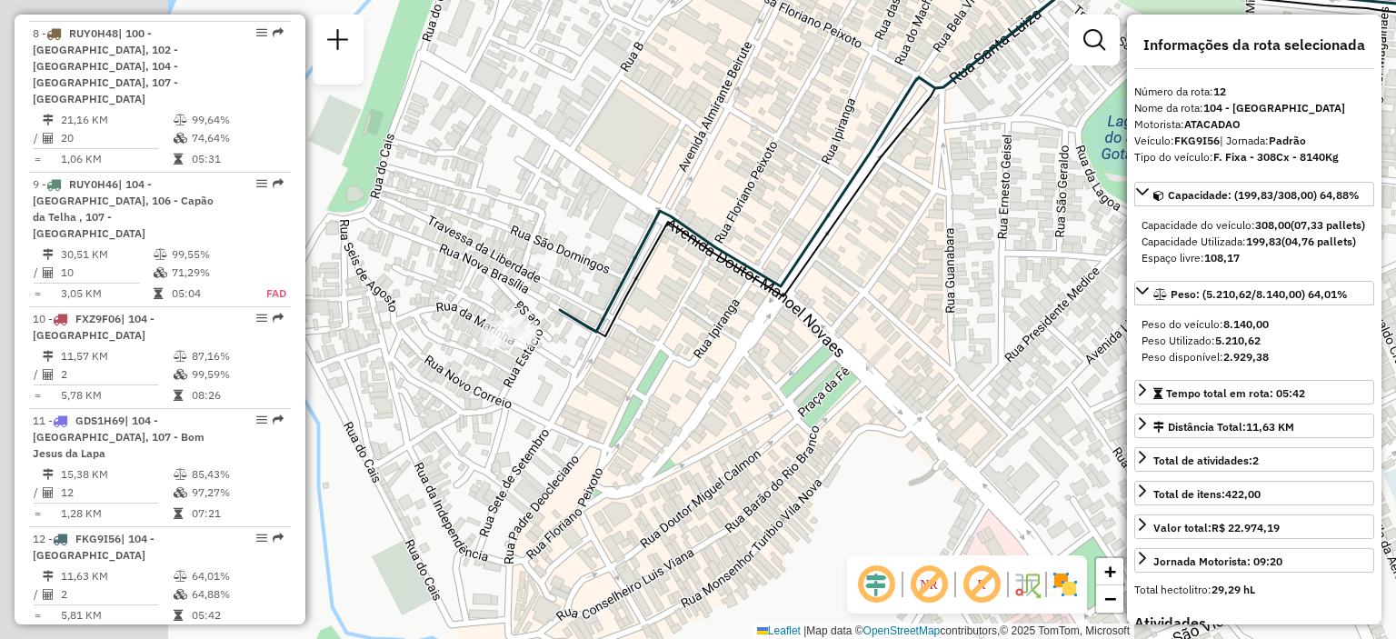
drag, startPoint x: 377, startPoint y: 385, endPoint x: 637, endPoint y: 377, distance: 260.0
click at [637, 377] on div "Janela de atendimento Grade de atendimento Capacidade Transportadoras Veículos …" at bounding box center [698, 319] width 1396 height 639
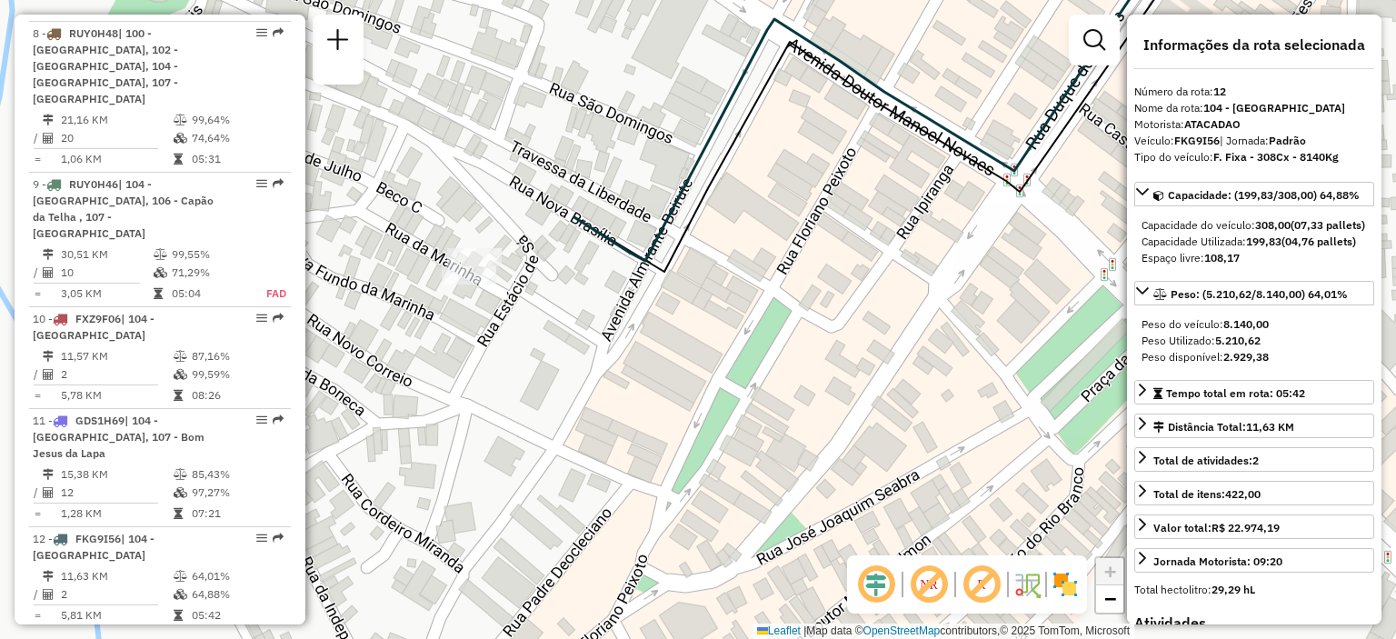
drag, startPoint x: 535, startPoint y: 355, endPoint x: 554, endPoint y: 328, distance: 33.3
click at [554, 328] on div "Janela de atendimento Grade de atendimento Capacidade Transportadoras Veículos …" at bounding box center [698, 319] width 1396 height 639
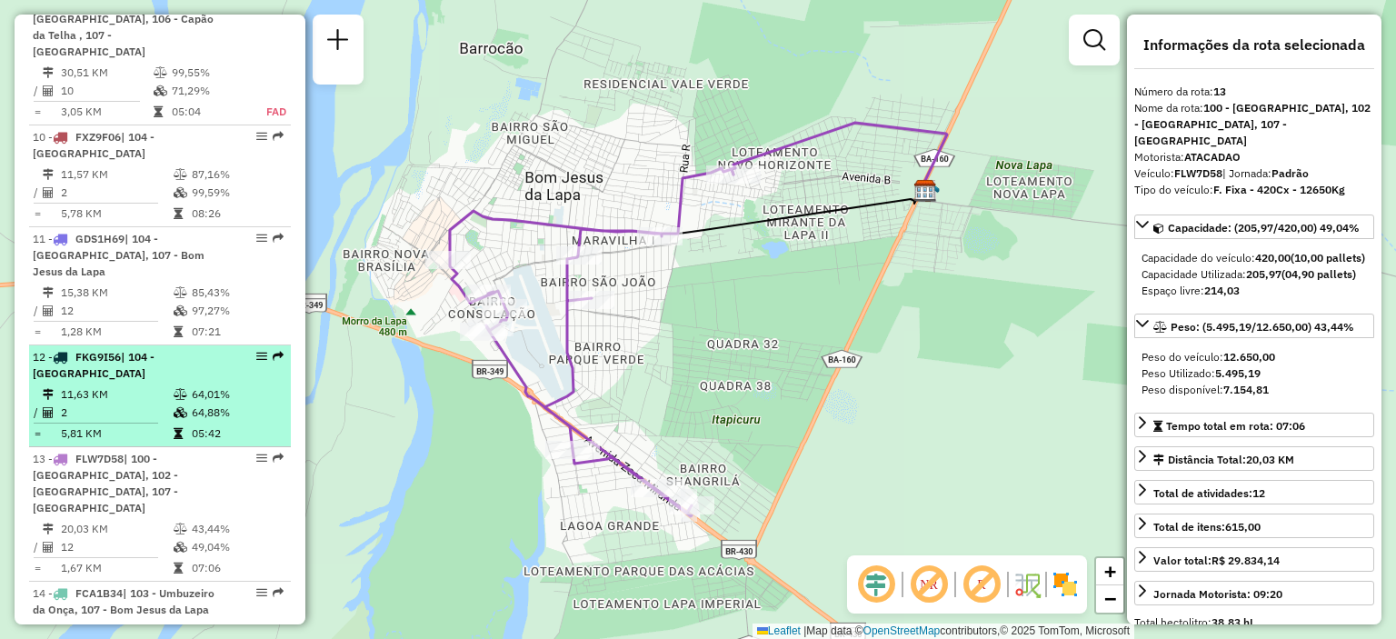
scroll to position [1821, 0]
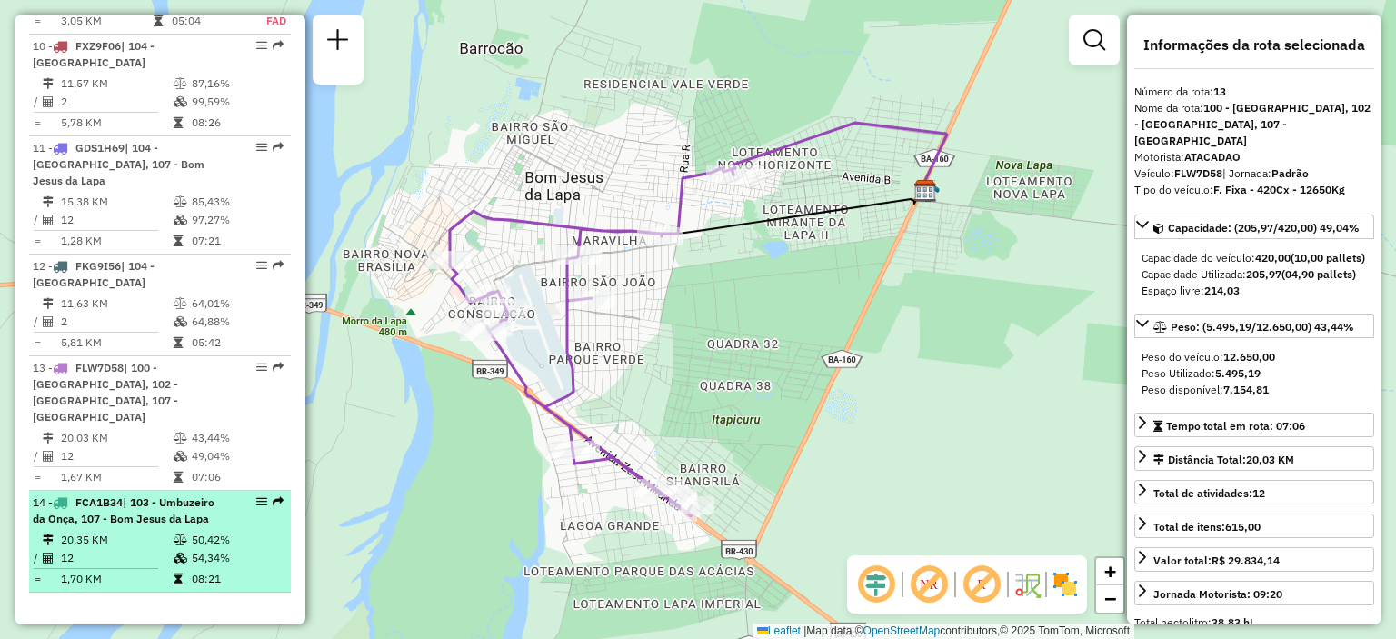
click at [167, 531] on td "20,35 KM" at bounding box center [116, 540] width 113 height 18
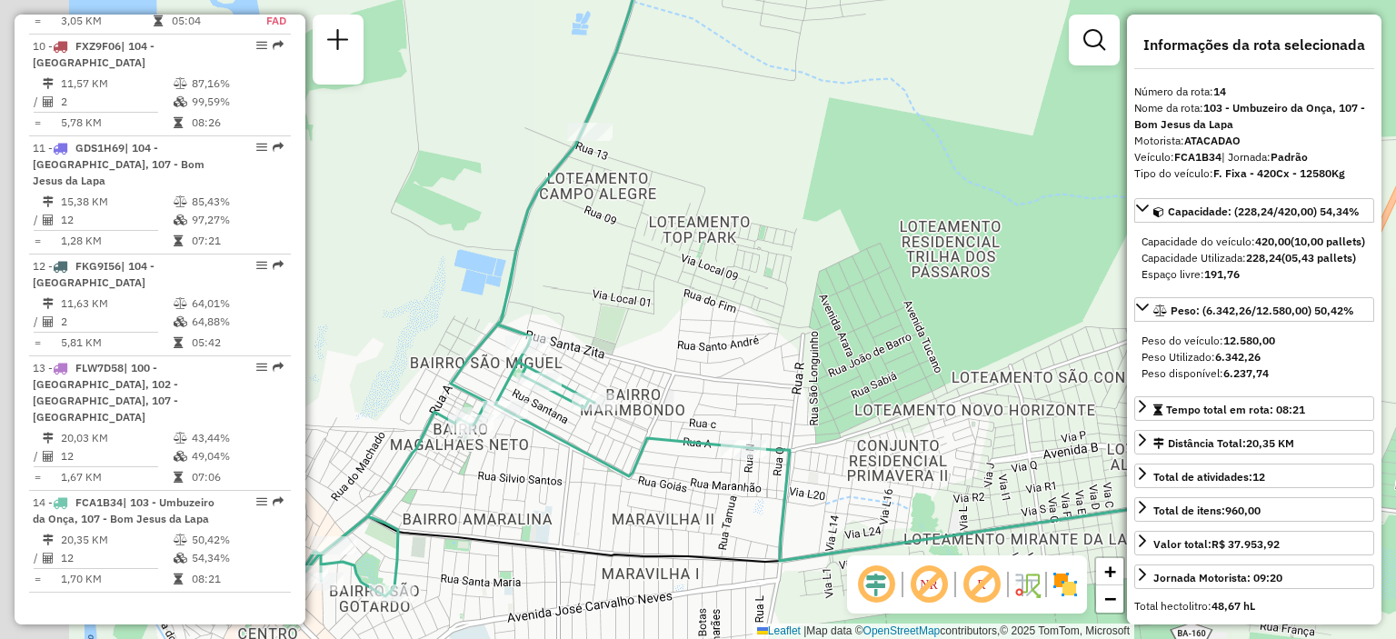
drag, startPoint x: 551, startPoint y: 355, endPoint x: 665, endPoint y: 297, distance: 128.4
click at [665, 297] on div "Janela de atendimento Grade de atendimento Capacidade Transportadoras Veículos …" at bounding box center [698, 319] width 1396 height 639
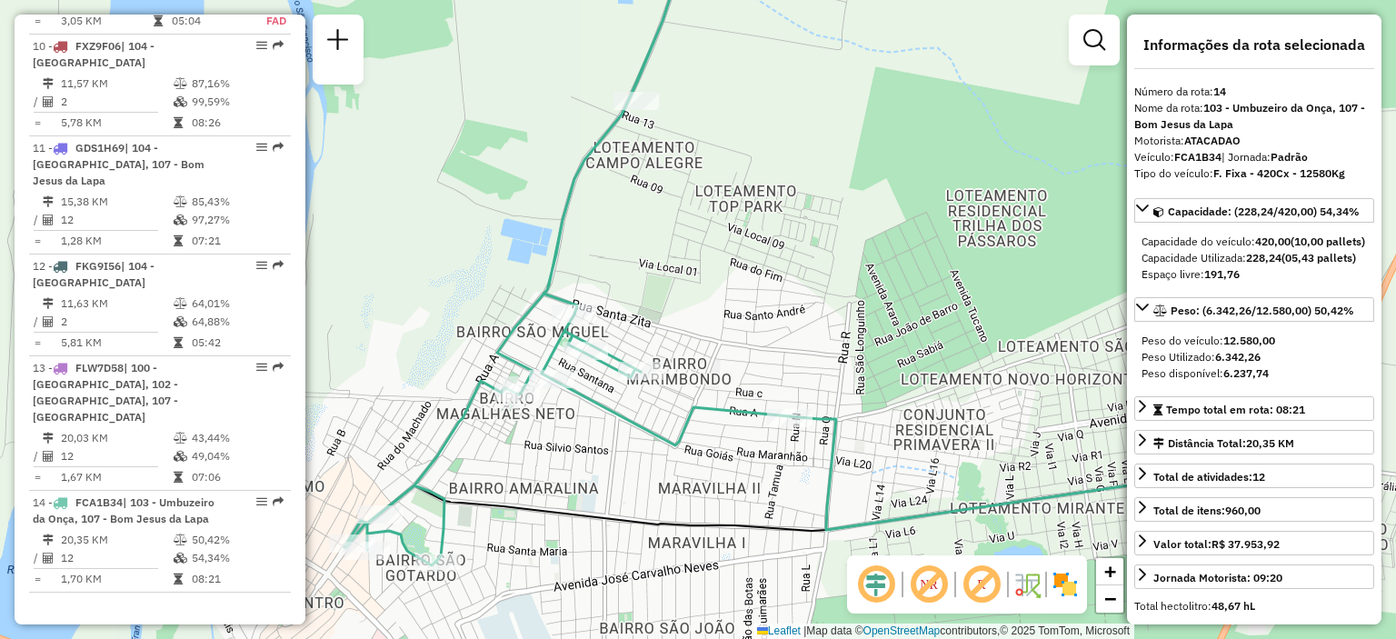
drag, startPoint x: 728, startPoint y: 304, endPoint x: 757, endPoint y: 255, distance: 57.0
click at [761, 261] on div "Janela de atendimento Grade de atendimento Capacidade Transportadoras Veículos …" at bounding box center [698, 319] width 1396 height 639
